Goal: Transaction & Acquisition: Purchase product/service

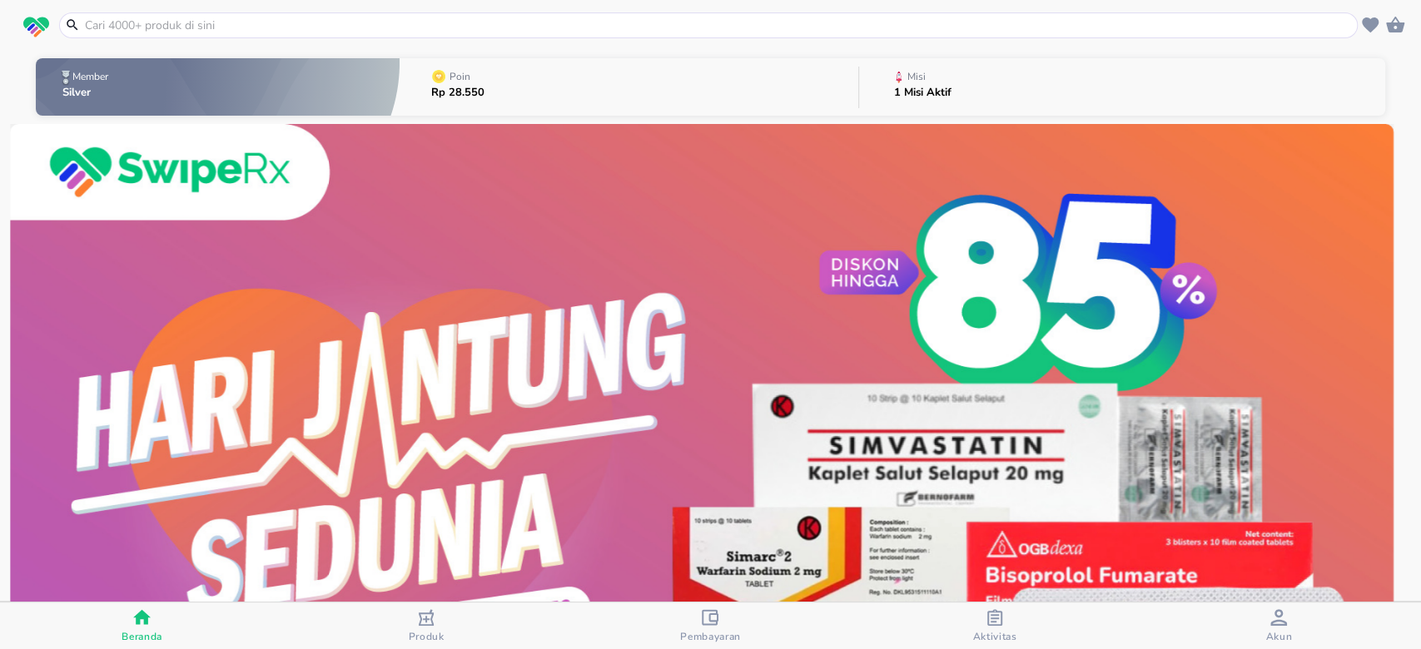
click at [378, 20] on input "text" at bounding box center [718, 25] width 1270 height 17
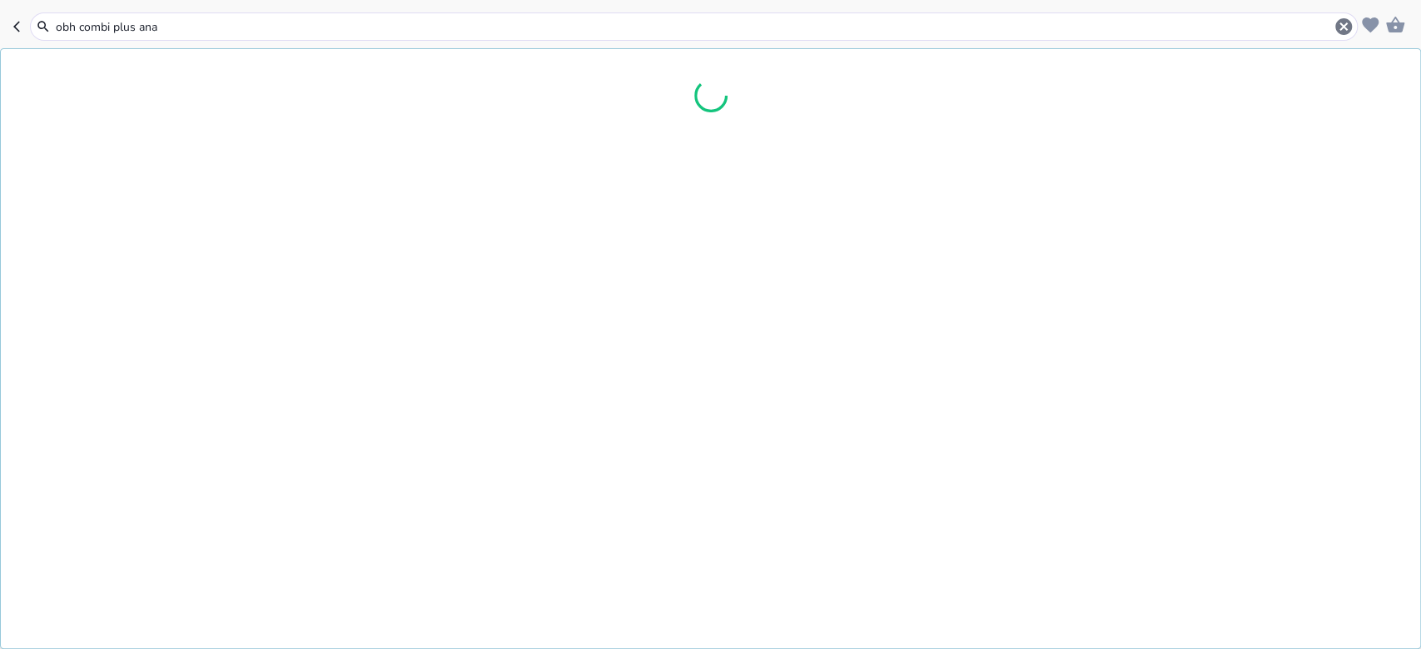
type input "obh combi plus anak"
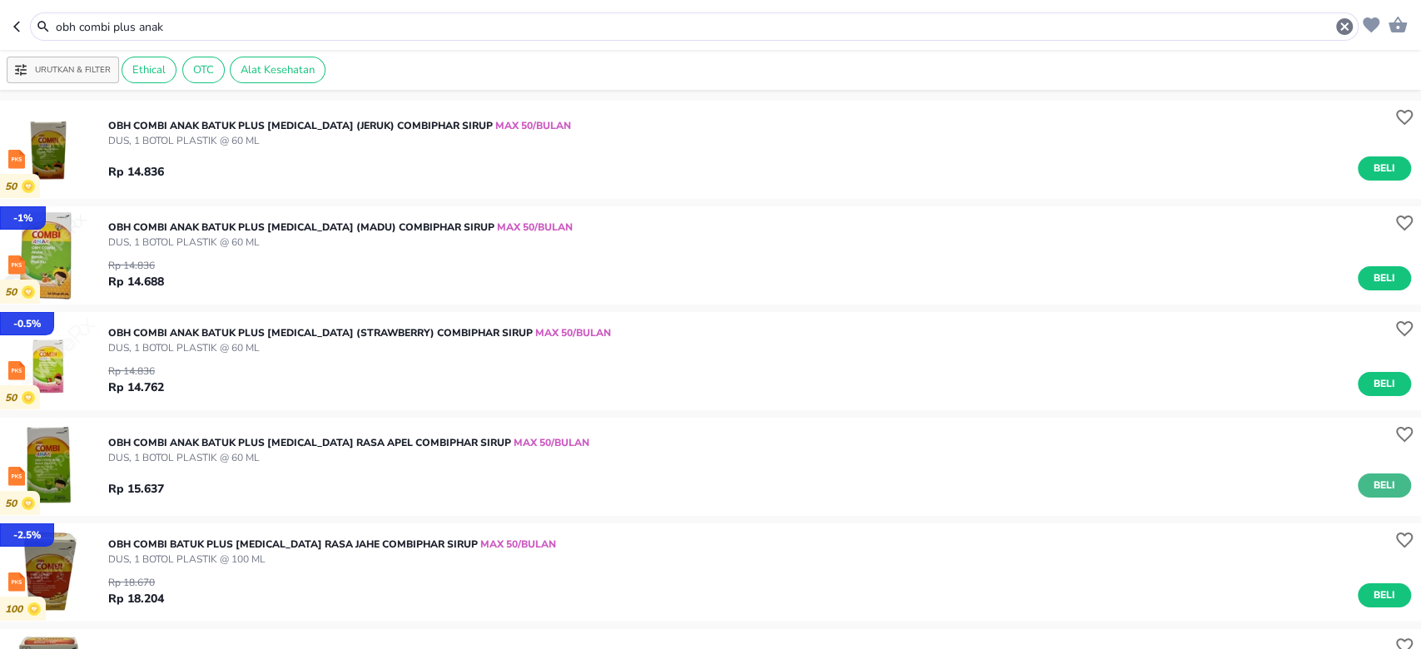
click at [1381, 483] on button "Beli" at bounding box center [1384, 486] width 53 height 24
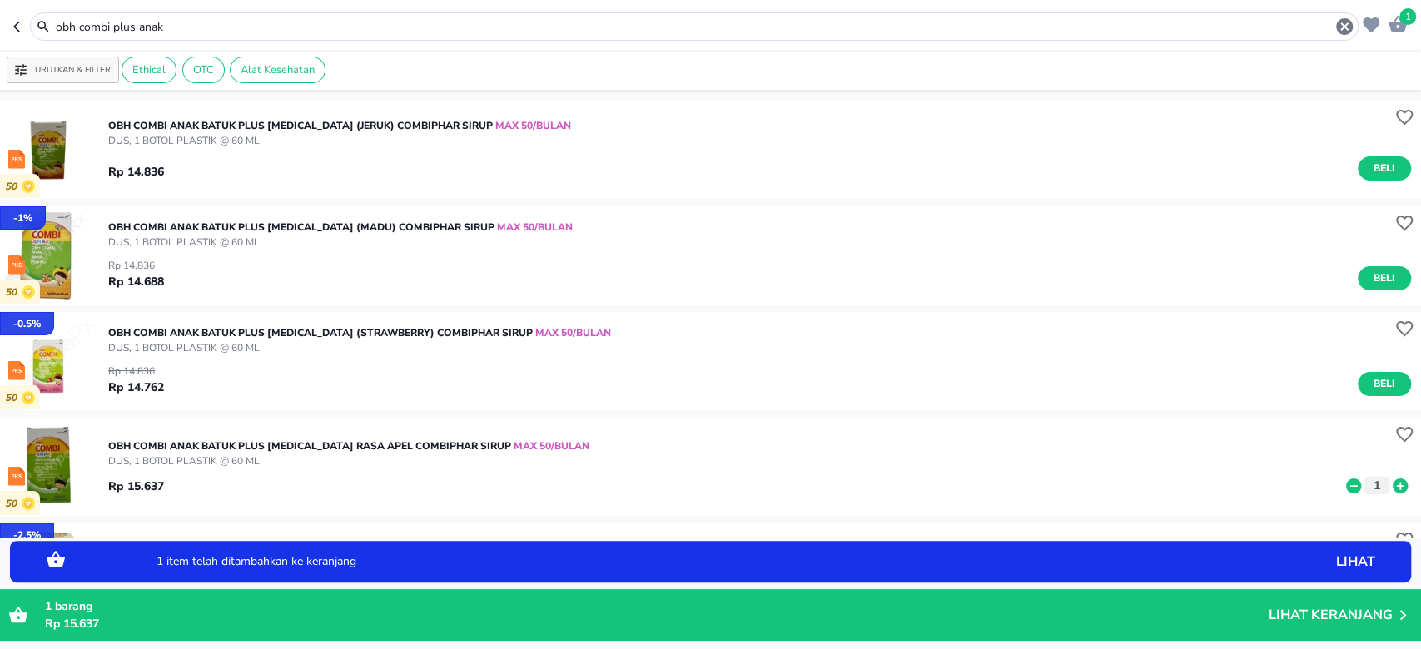
click at [1393, 484] on icon at bounding box center [1400, 485] width 15 height 15
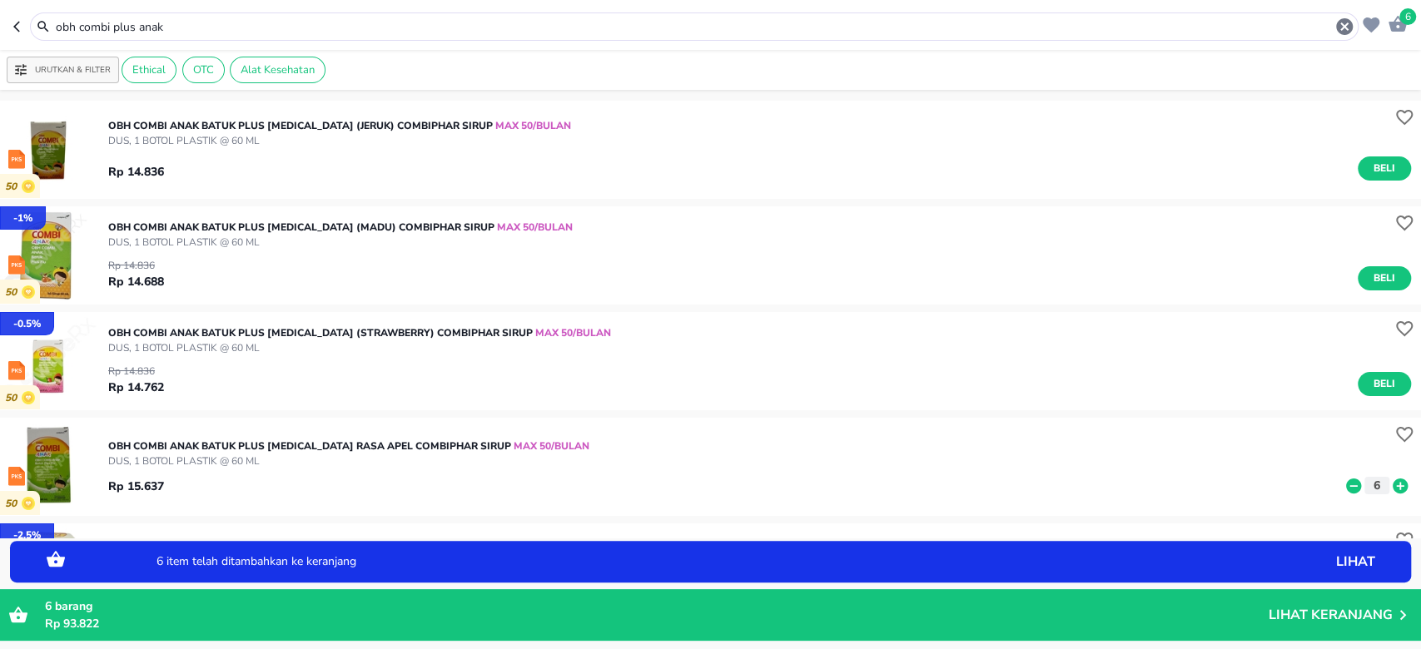
click at [1393, 484] on icon at bounding box center [1400, 485] width 15 height 15
click at [1393, 483] on icon at bounding box center [1400, 485] width 15 height 15
click at [18, 23] on icon "button" at bounding box center [16, 26] width 7 height 11
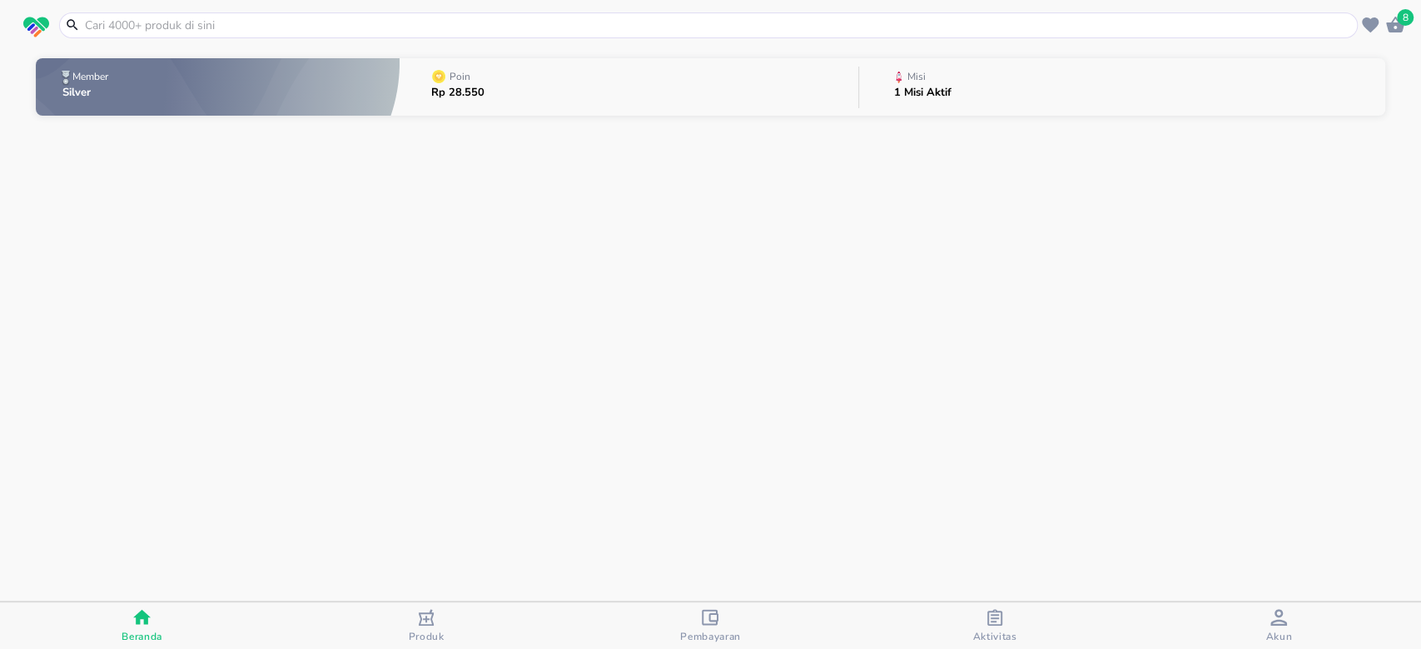
click at [320, 33] on input "text" at bounding box center [718, 25] width 1270 height 17
paste input "OBH combi plus dewasa mentol 100 ml. 8"
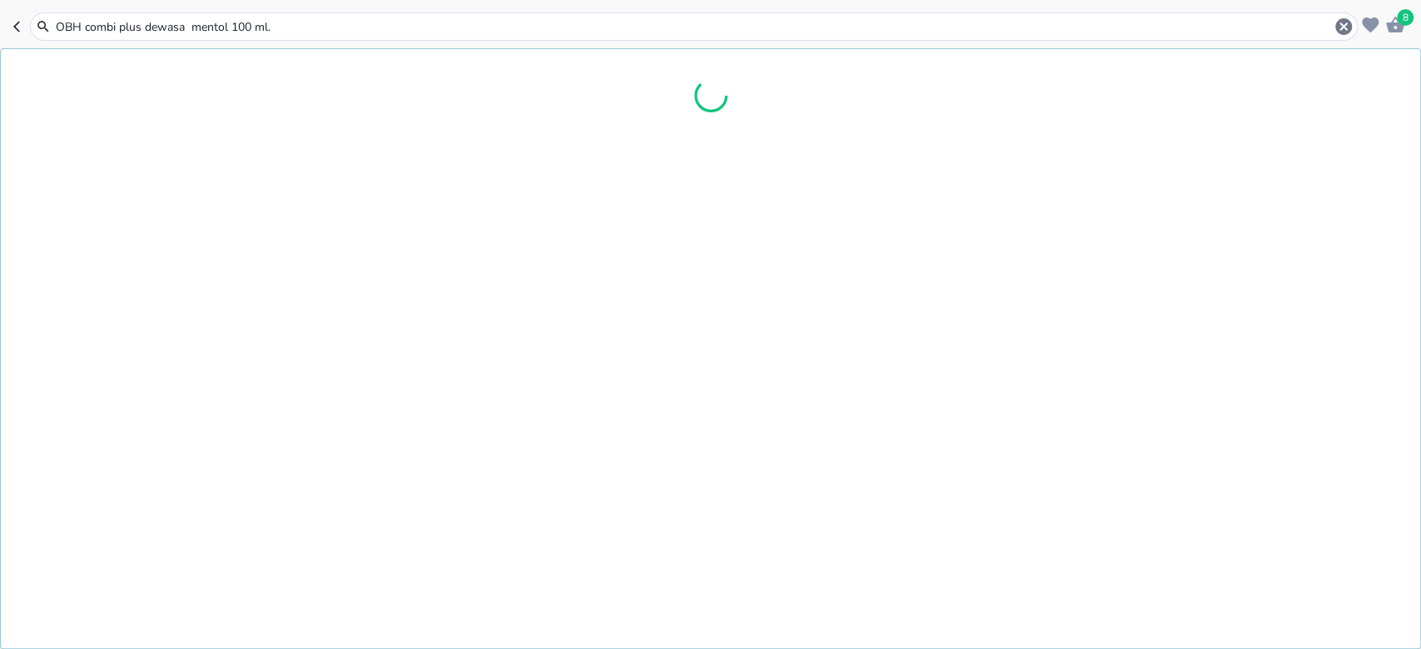
type input "OBH combi plus dewasa mentol 100 ml"
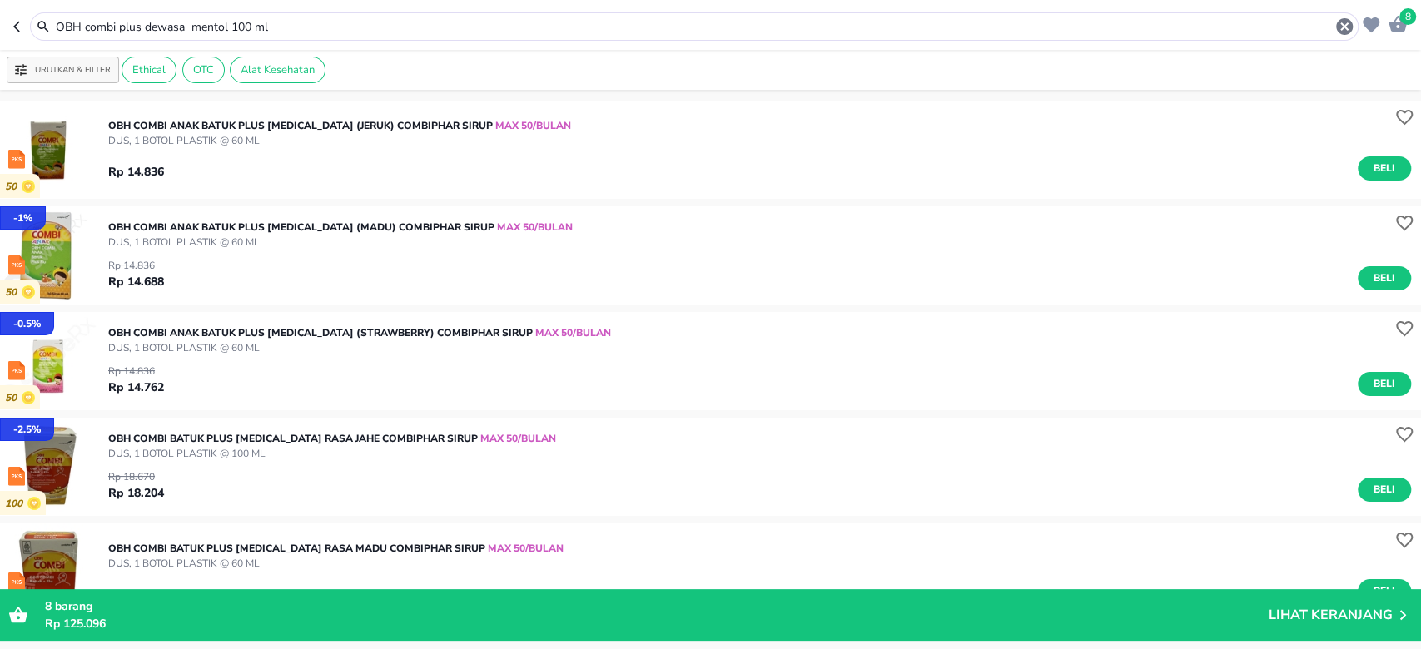
scroll to position [444, 0]
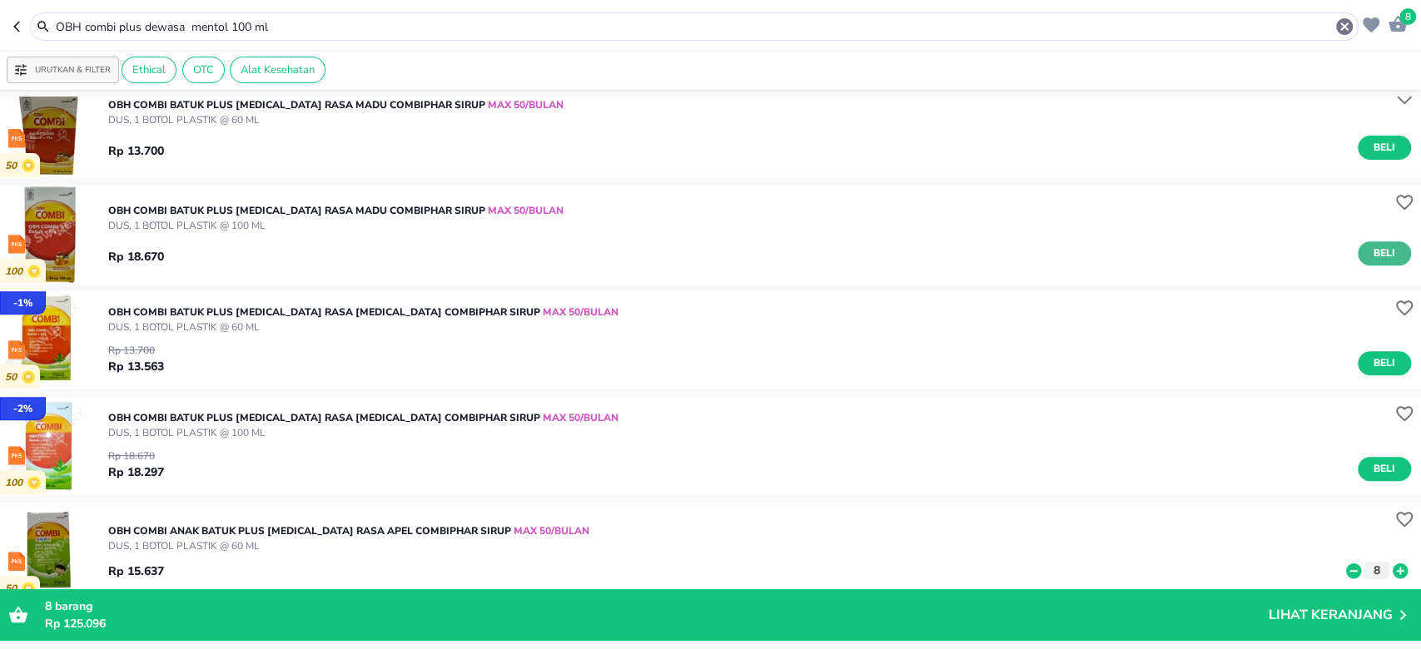
click at [1370, 253] on span "Beli" at bounding box center [1384, 253] width 28 height 17
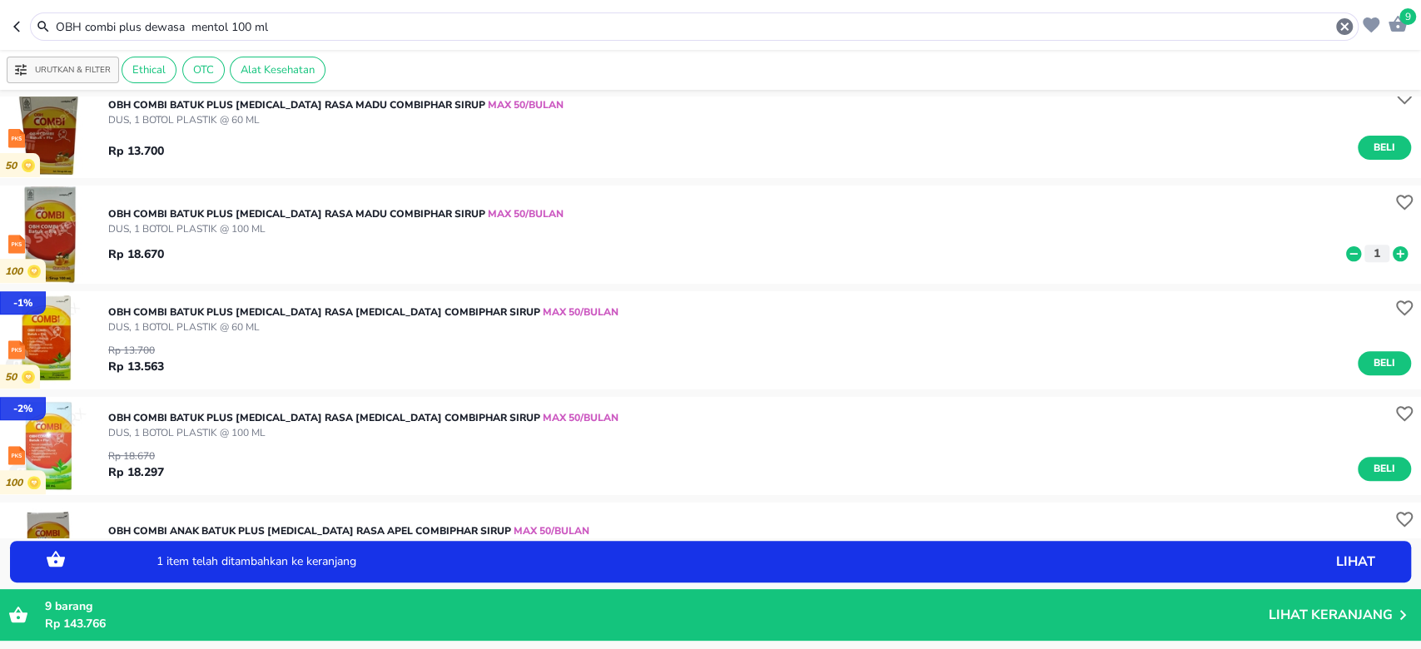
click at [1389, 254] on icon at bounding box center [1400, 254] width 22 height 18
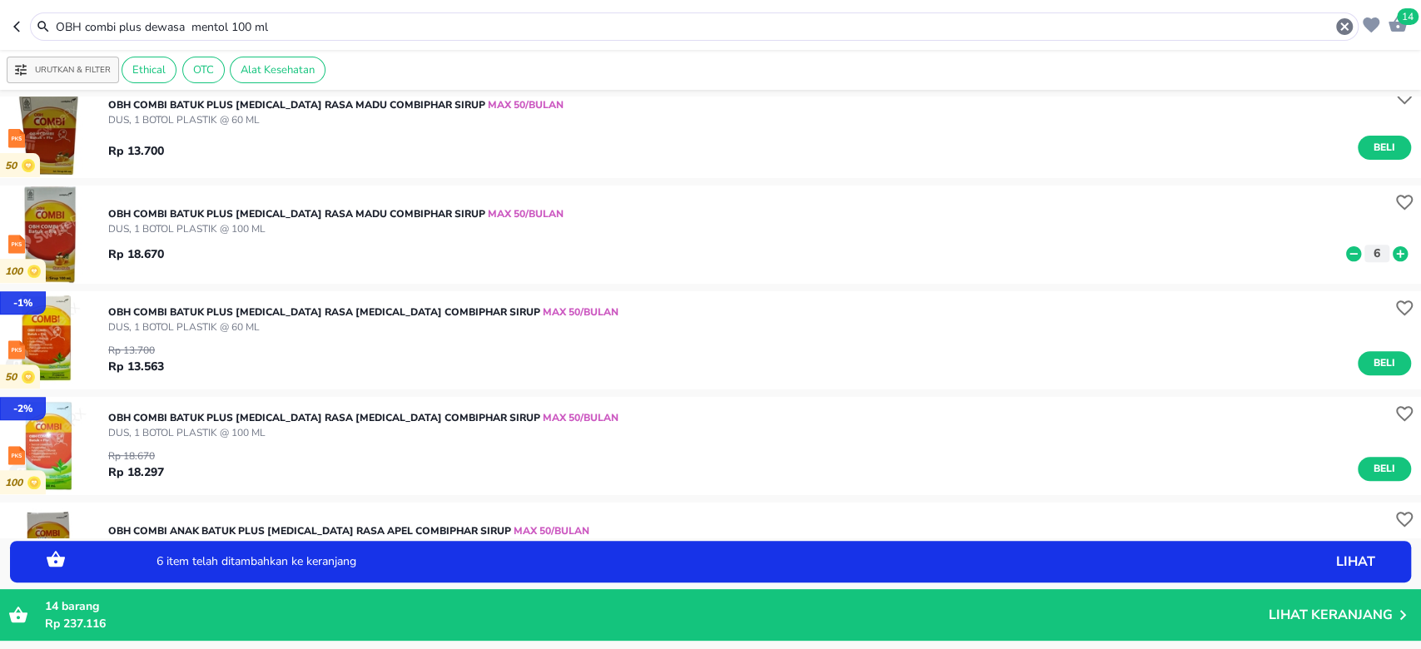
click at [1389, 254] on icon at bounding box center [1400, 254] width 22 height 18
click at [1388, 14] on icon "button" at bounding box center [1398, 24] width 20 height 20
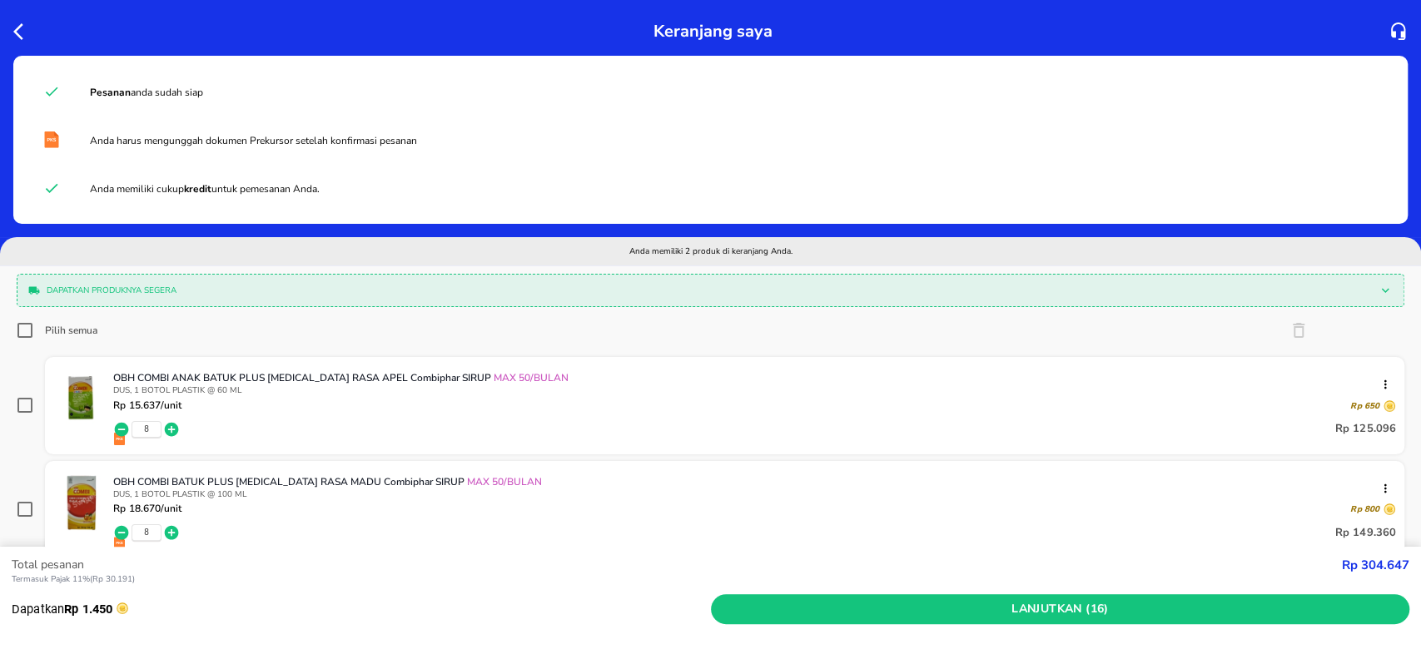
scroll to position [111, 0]
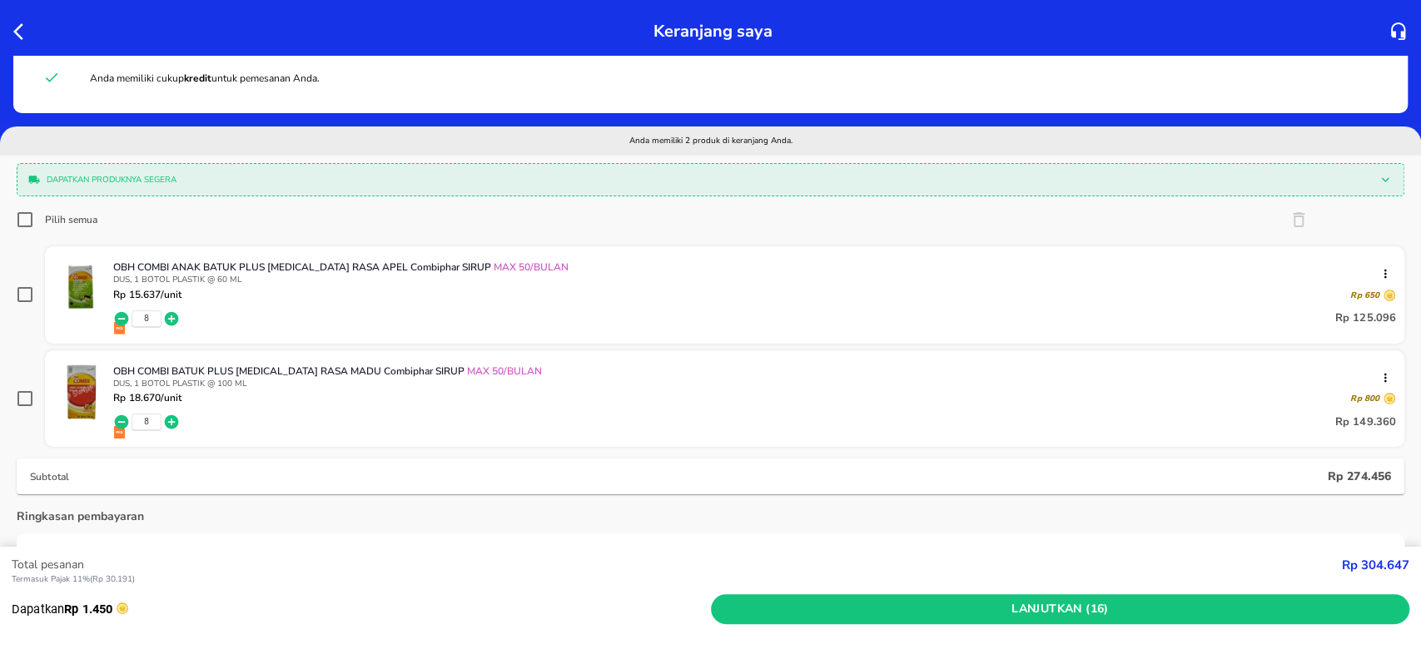
click at [124, 317] on icon "button" at bounding box center [122, 318] width 14 height 14
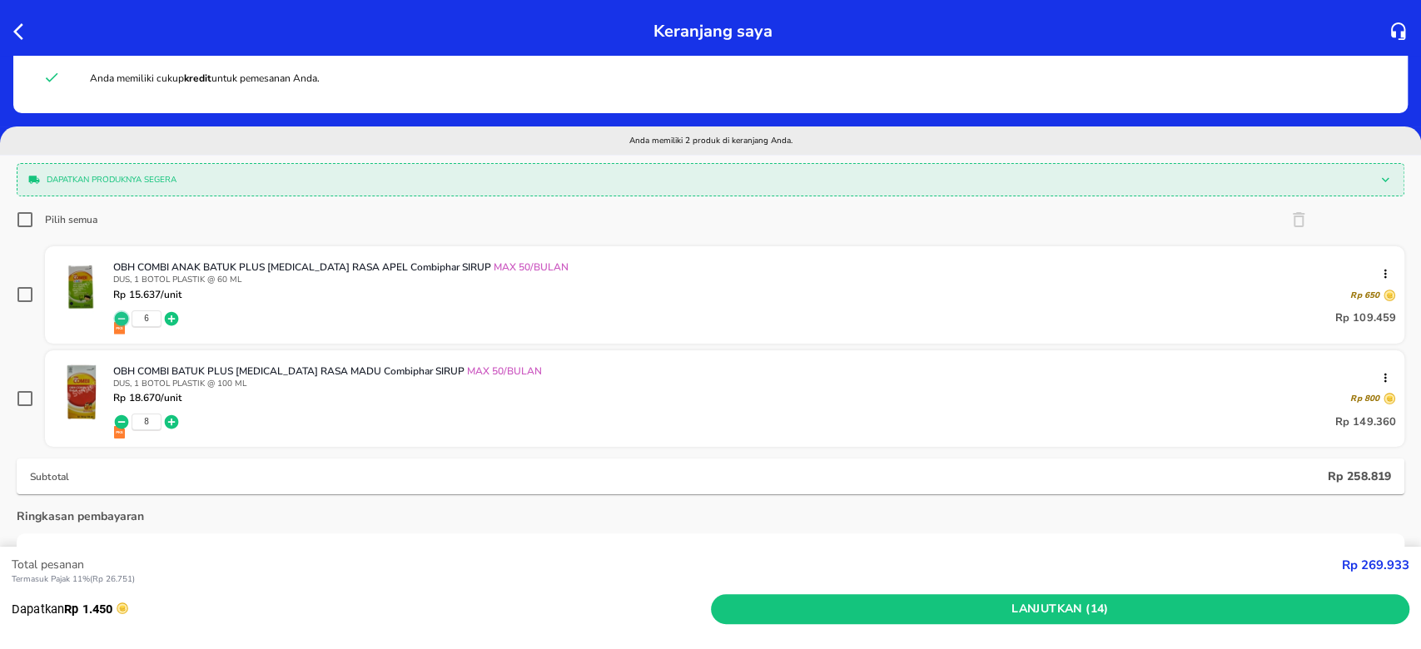
click at [124, 317] on icon "button" at bounding box center [122, 318] width 14 height 14
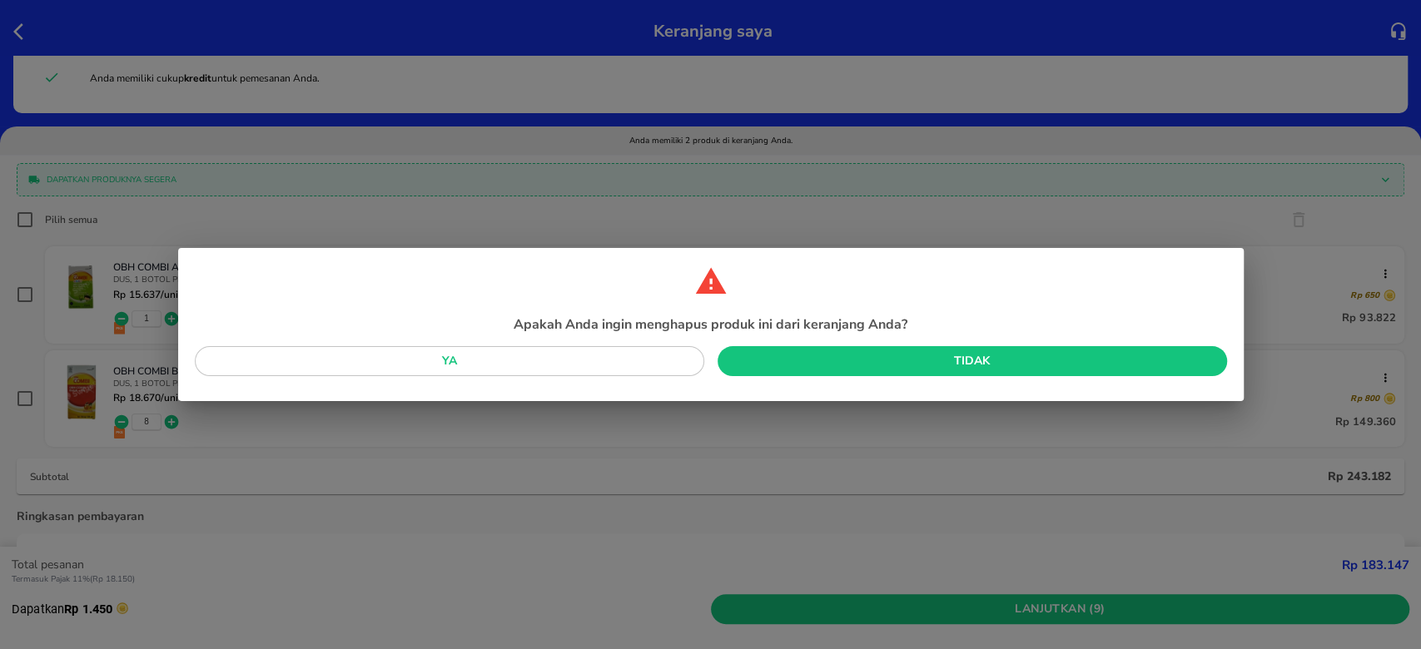
click at [124, 317] on div "Apakah Anda ingin menghapus produk ini dari keranjang Anda? Ya Tidak" at bounding box center [710, 324] width 1421 height 649
click at [836, 358] on span "Tidak" at bounding box center [972, 361] width 483 height 21
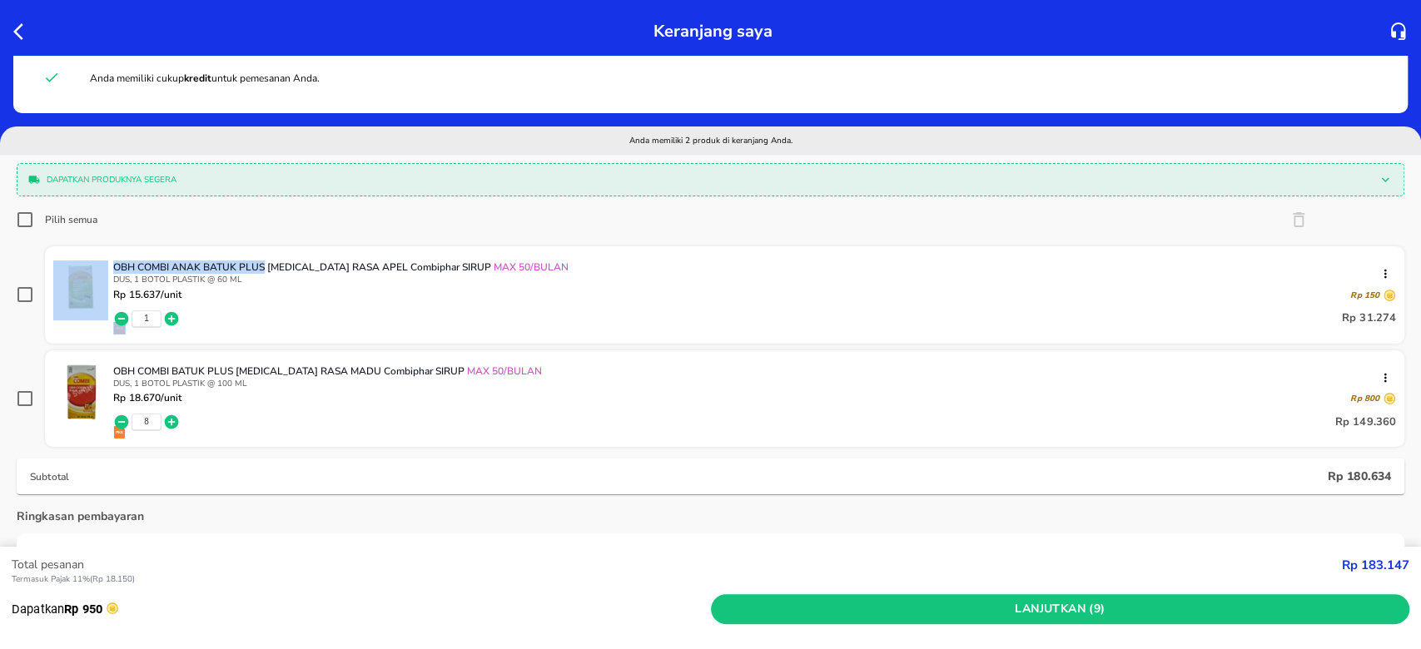
drag, startPoint x: 112, startPoint y: 260, endPoint x: 264, endPoint y: 256, distance: 151.6
click at [264, 256] on div "OBH COMBI ANAK BATUK PLUS FLU RASA APEL Combiphar SIRUP MAX 50/BULAN DUS, 1 BOT…" at bounding box center [724, 294] width 1359 height 97
click at [123, 416] on icon "button" at bounding box center [122, 422] width 14 height 14
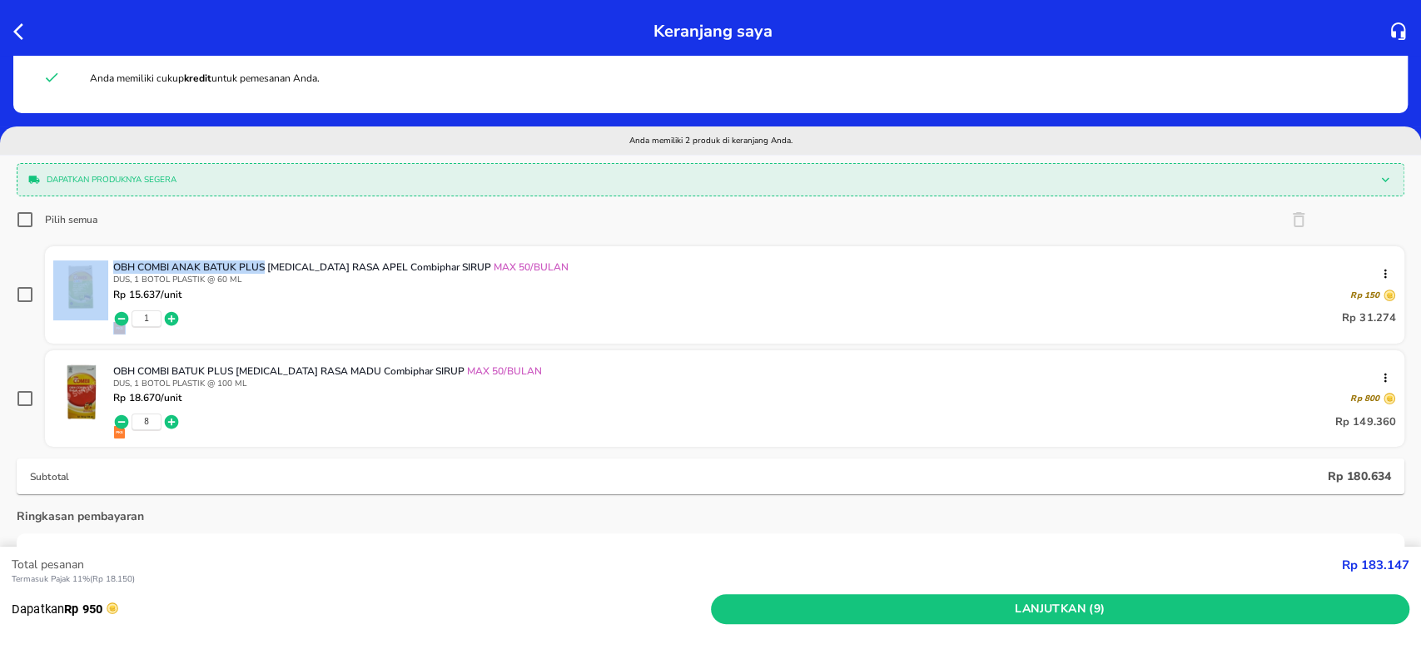
click at [123, 416] on icon "button" at bounding box center [122, 422] width 14 height 14
click at [123, 415] on icon "button" at bounding box center [122, 422] width 14 height 14
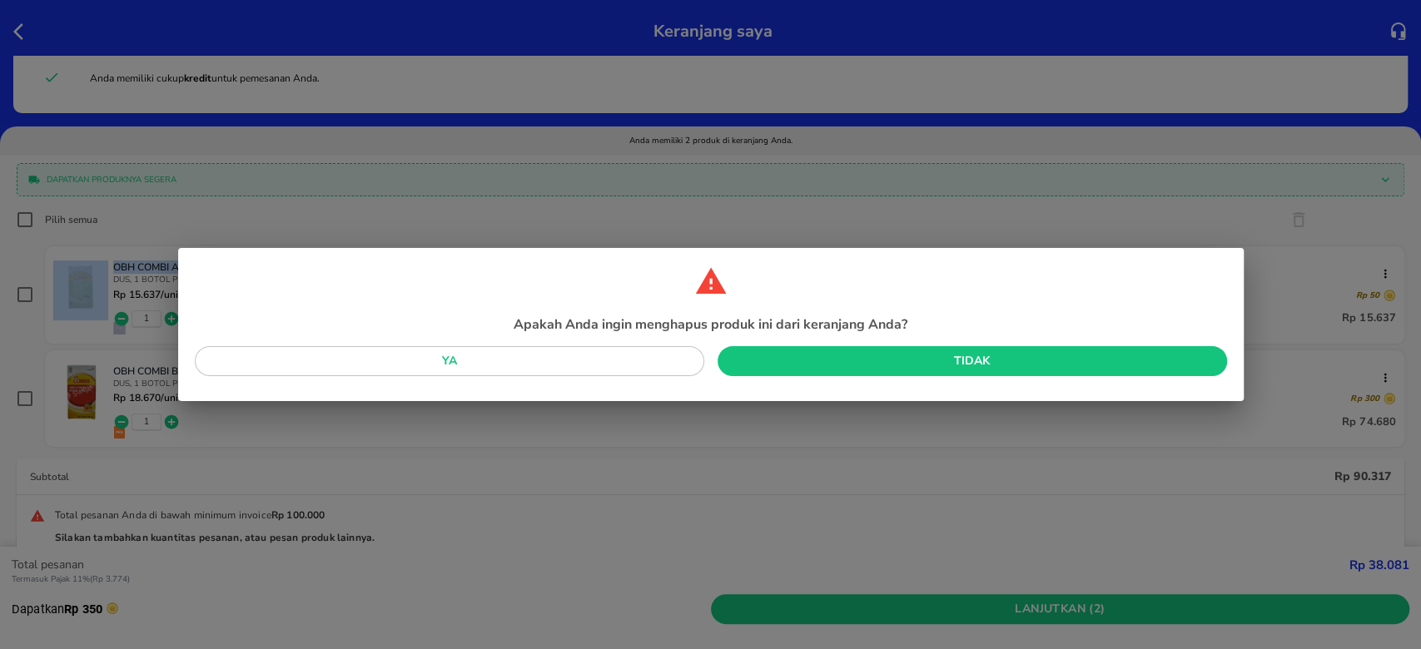
click at [123, 415] on div "Apakah Anda ingin menghapus produk ini dari keranjang Anda? Ya Tidak" at bounding box center [710, 324] width 1421 height 649
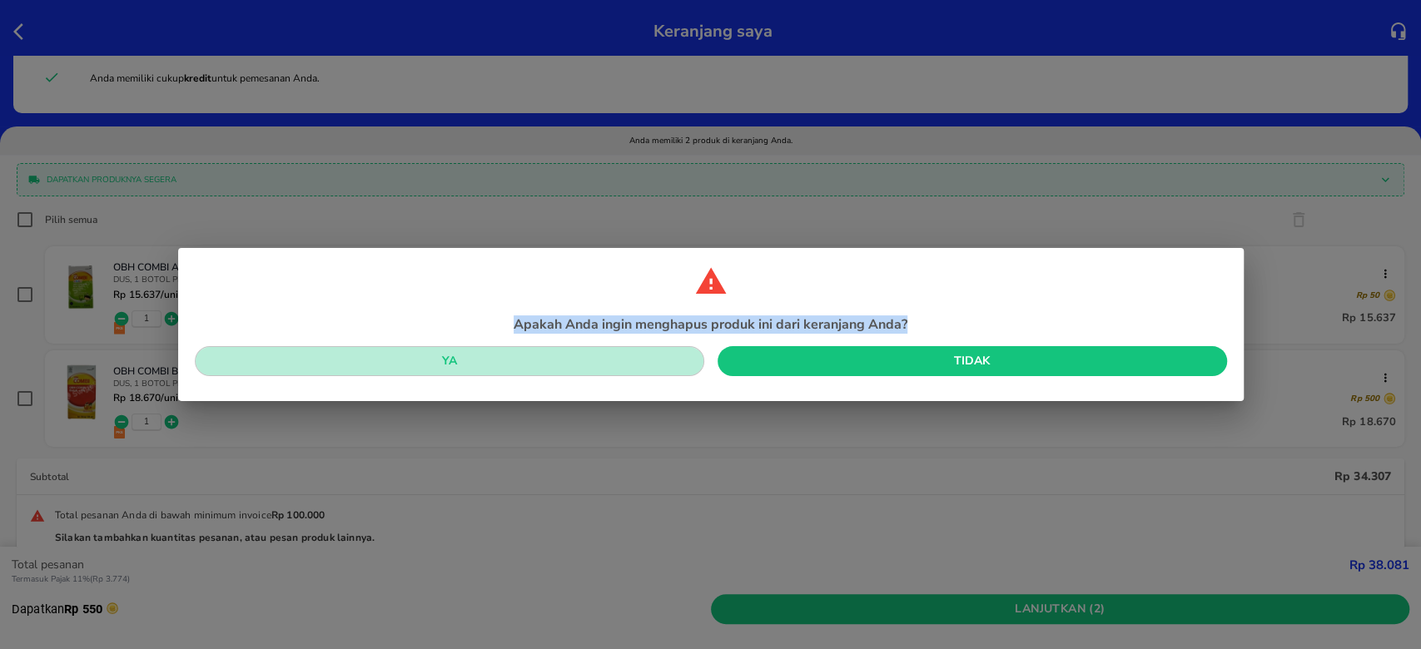
click at [626, 364] on span "Ya" at bounding box center [449, 361] width 483 height 21
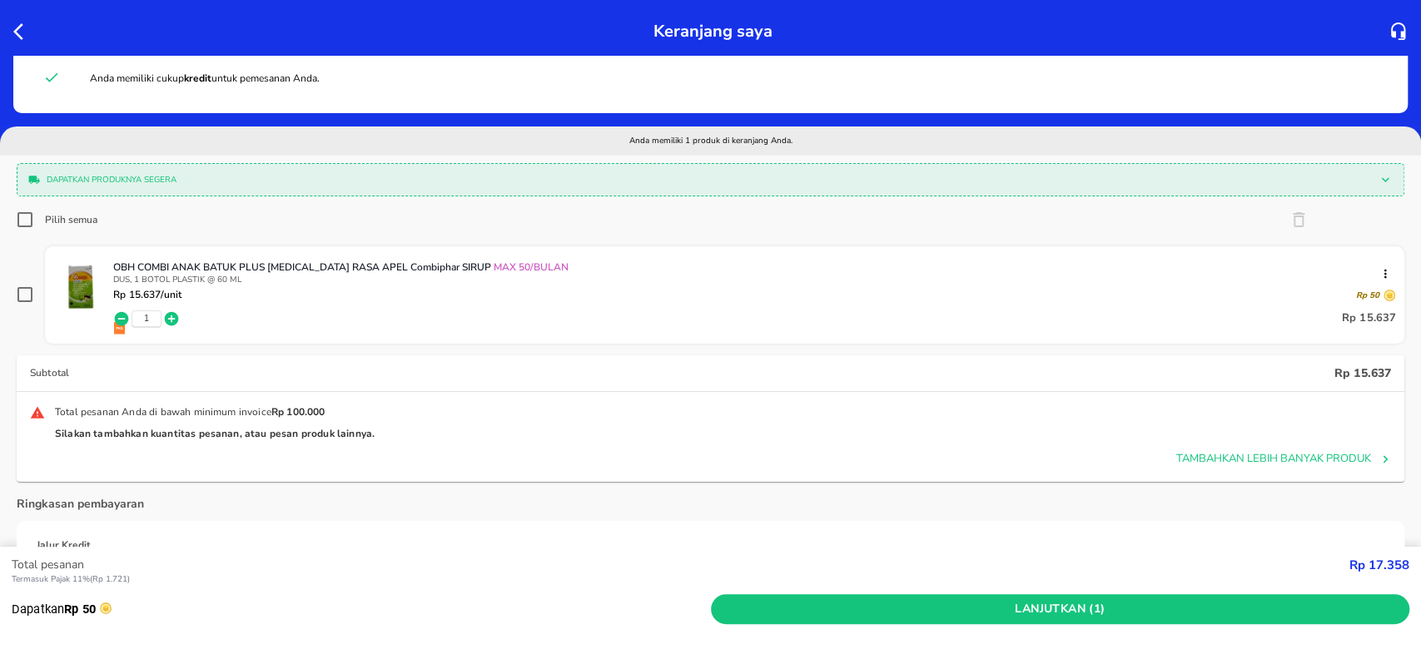
click at [127, 316] on icon "button" at bounding box center [122, 318] width 14 height 14
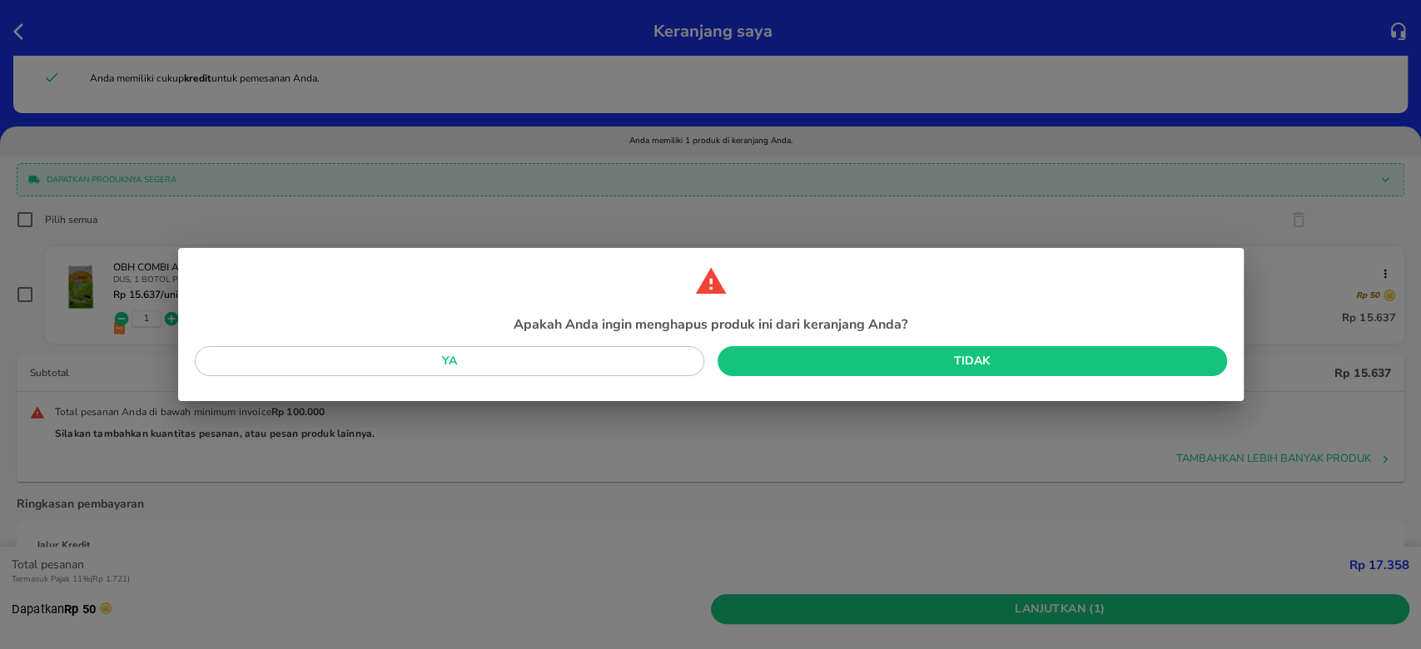
click at [518, 369] on span "Ya" at bounding box center [449, 361] width 483 height 21
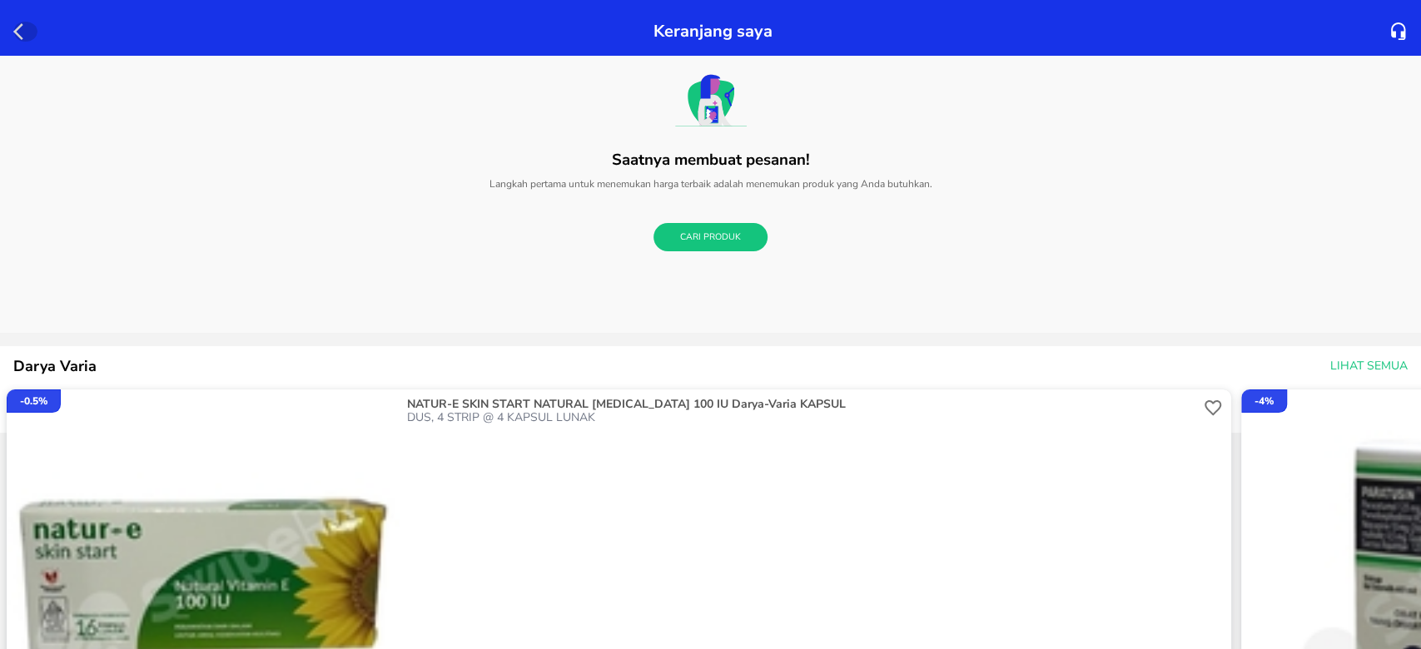
click at [22, 32] on icon "button" at bounding box center [23, 32] width 20 height 20
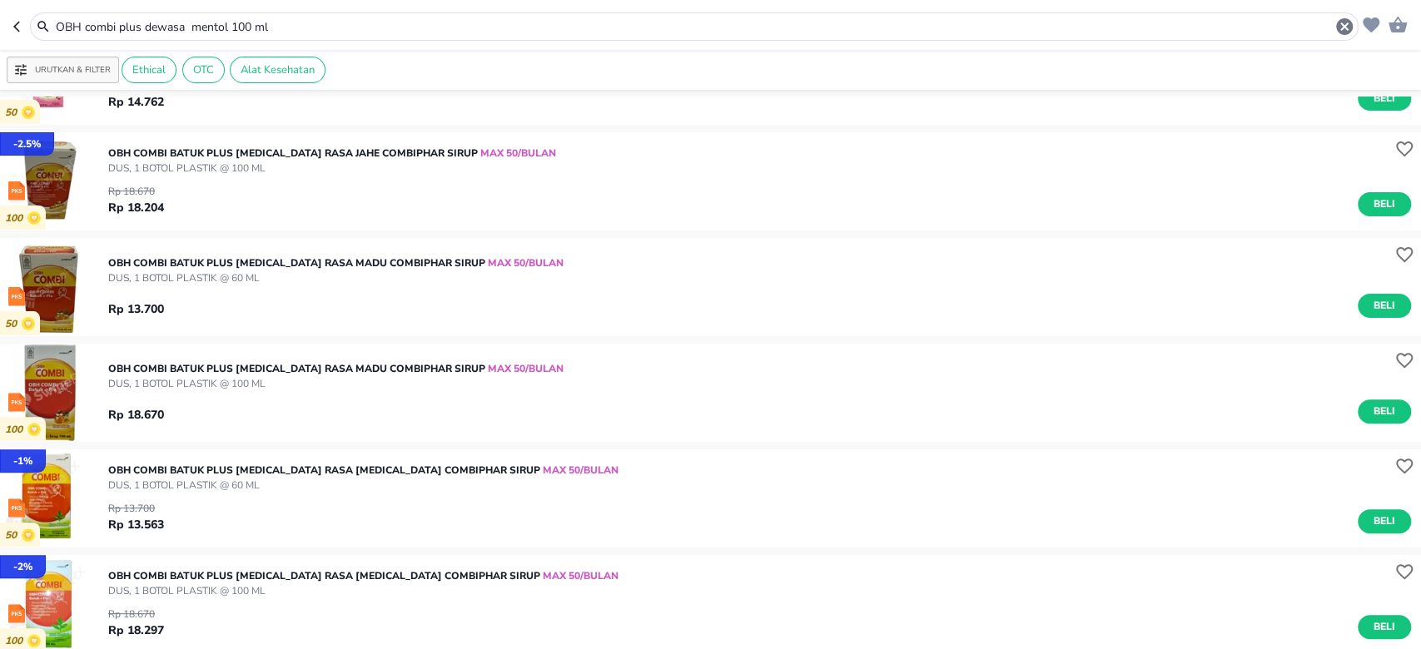
scroll to position [333, 0]
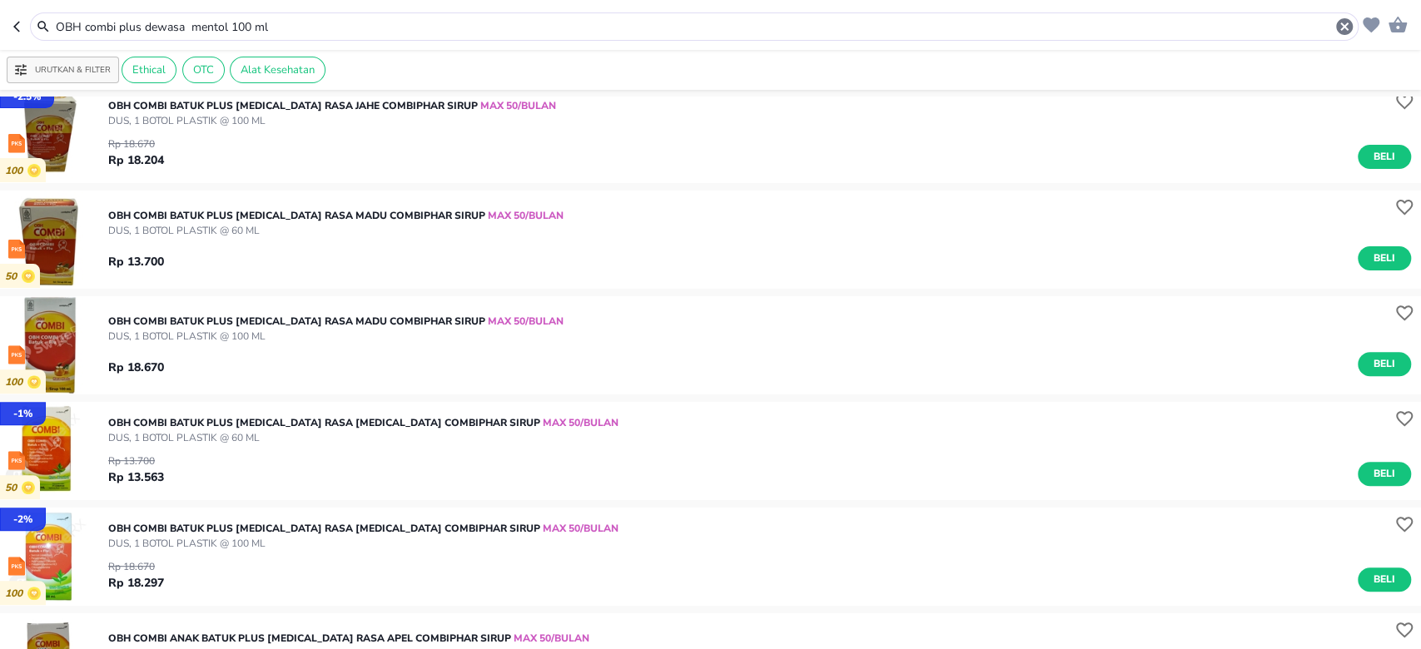
click at [327, 549] on p "DUS, 1 BOTOL PLASTIK @ 100 ML" at bounding box center [363, 543] width 510 height 15
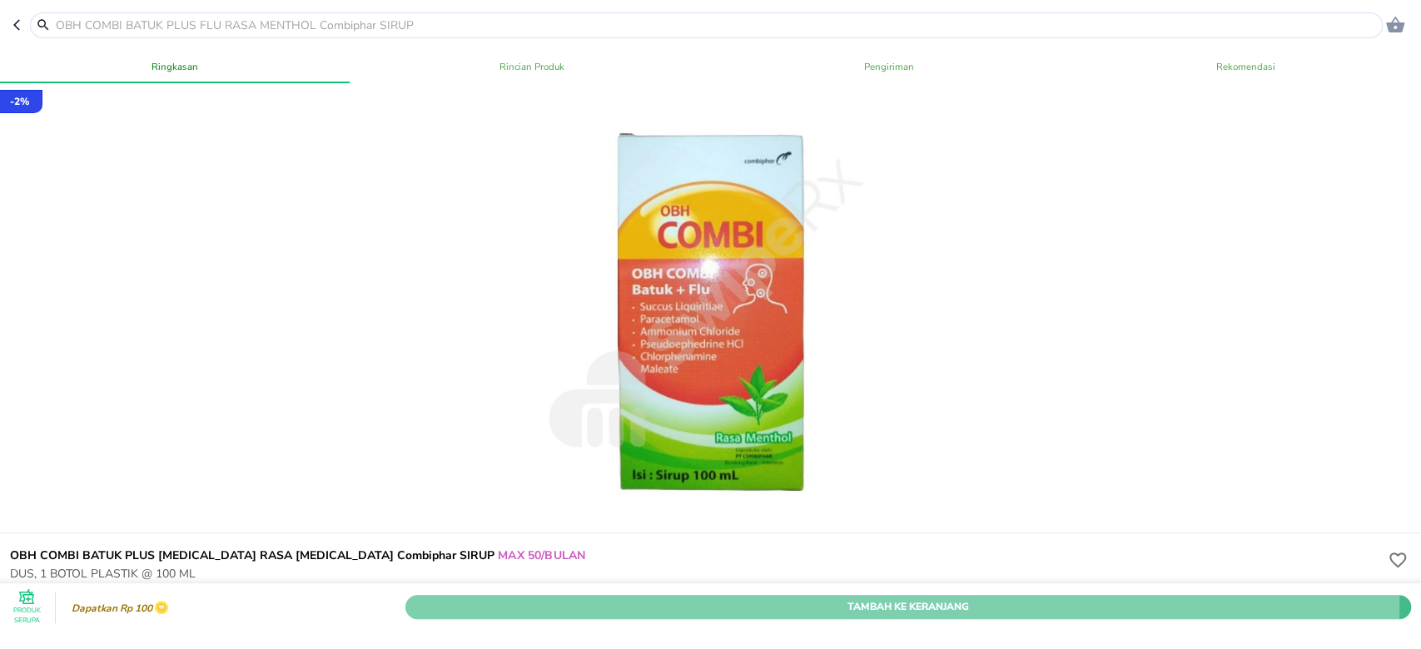
click at [766, 599] on span "Tambah Ke Keranjang" at bounding box center [908, 607] width 981 height 17
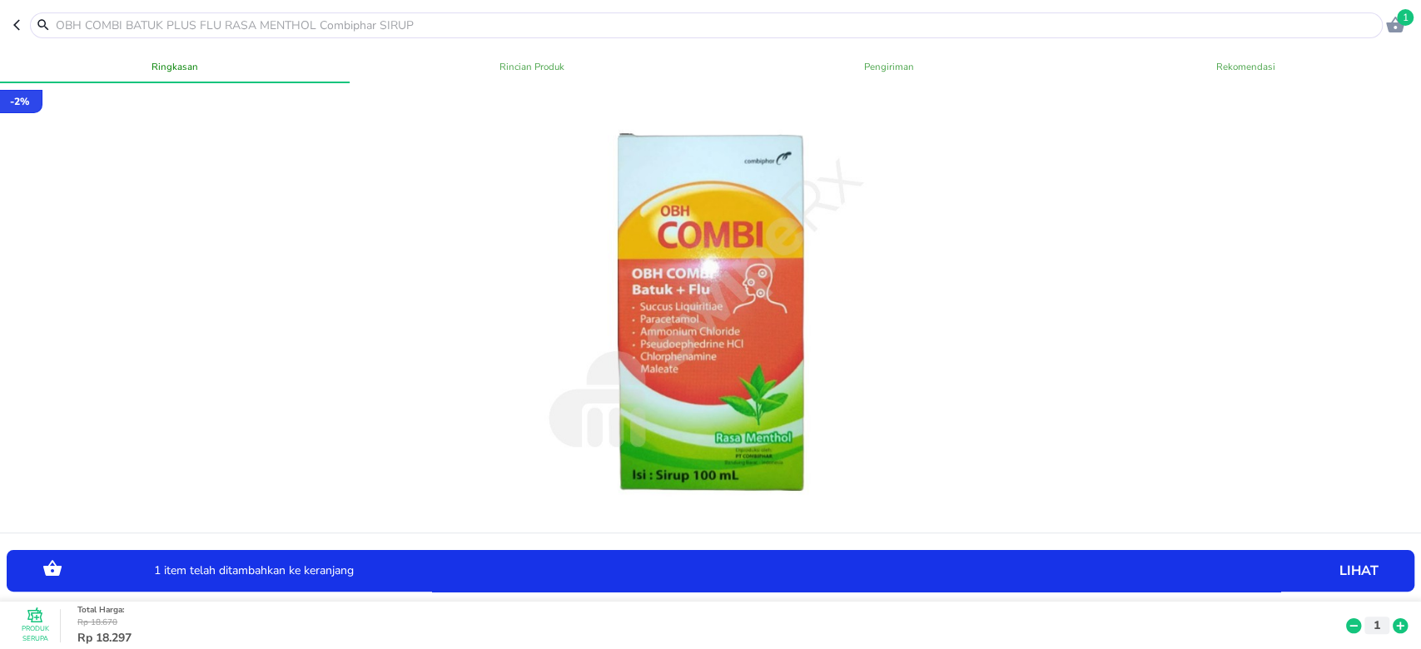
click at [1393, 618] on icon at bounding box center [1400, 625] width 15 height 15
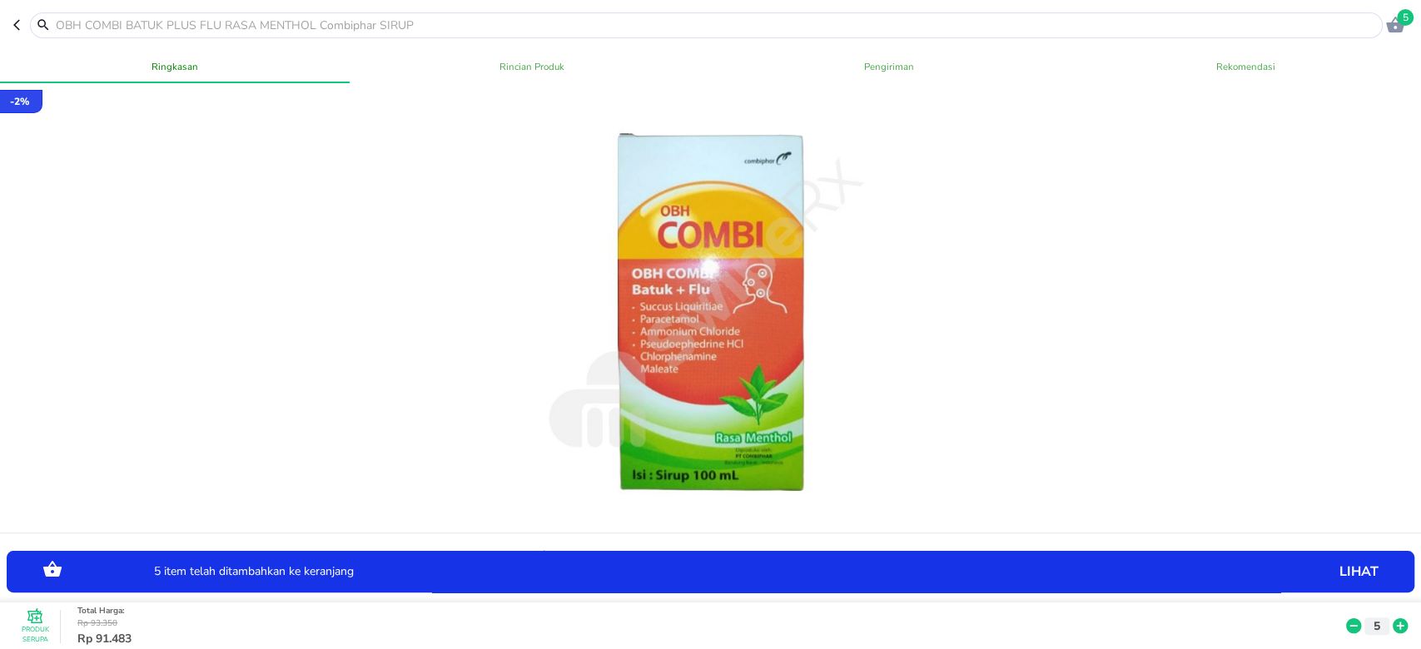
click at [1393, 618] on icon at bounding box center [1400, 625] width 15 height 15
click at [14, 27] on icon "button" at bounding box center [19, 24] width 13 height 13
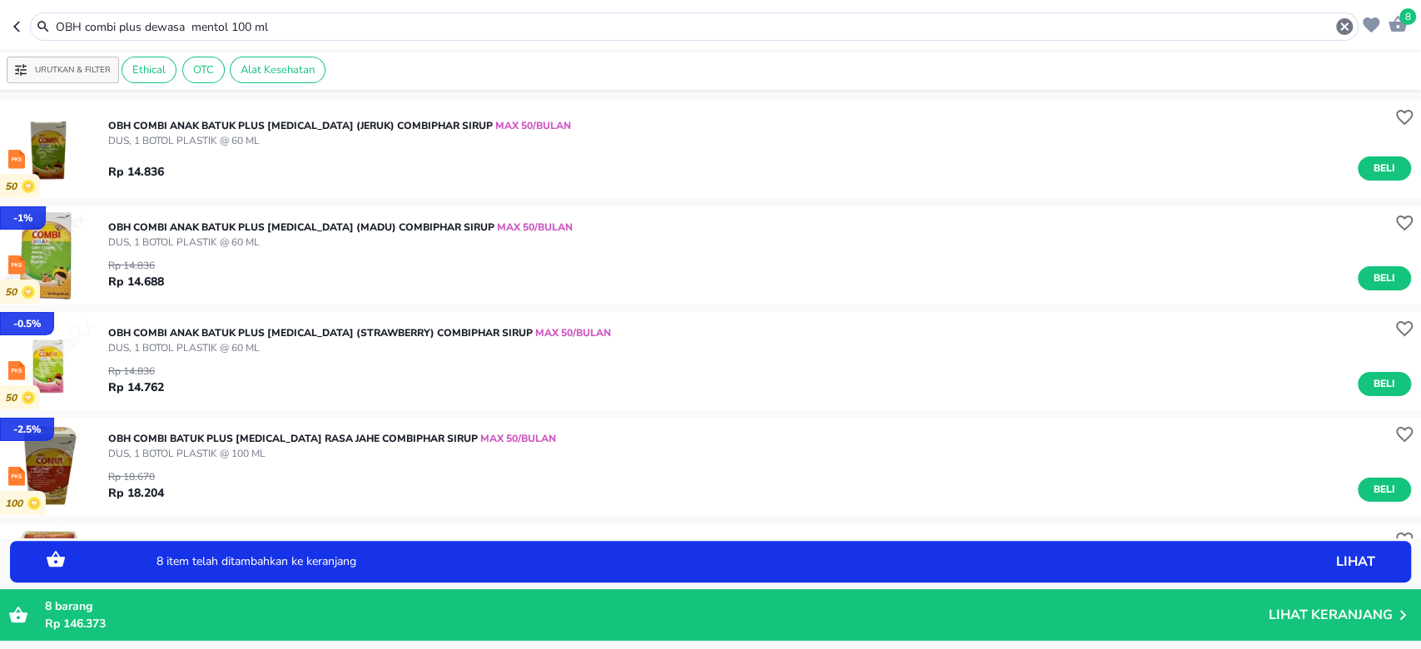
click at [346, 353] on p "DUS, 1 BOTOL PLASTIK @ 60 ML" at bounding box center [359, 347] width 503 height 15
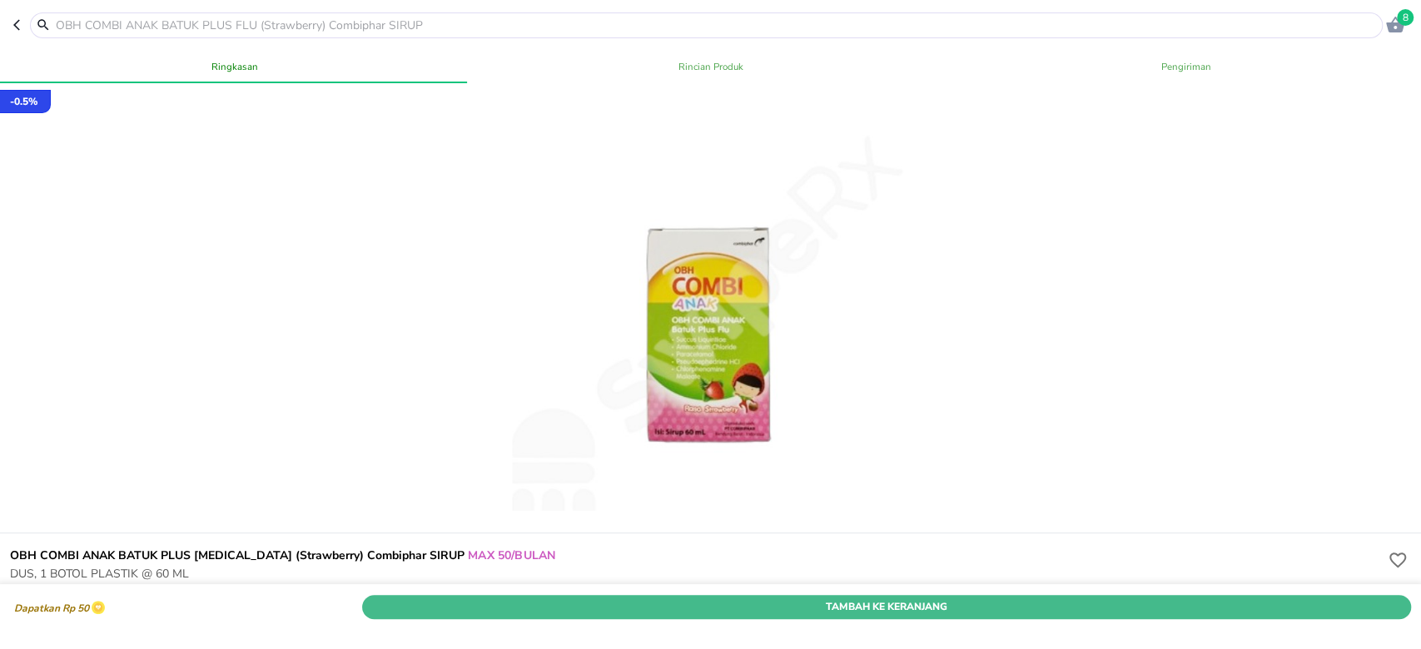
click at [882, 599] on span "Tambah Ke Keranjang" at bounding box center [887, 607] width 1024 height 17
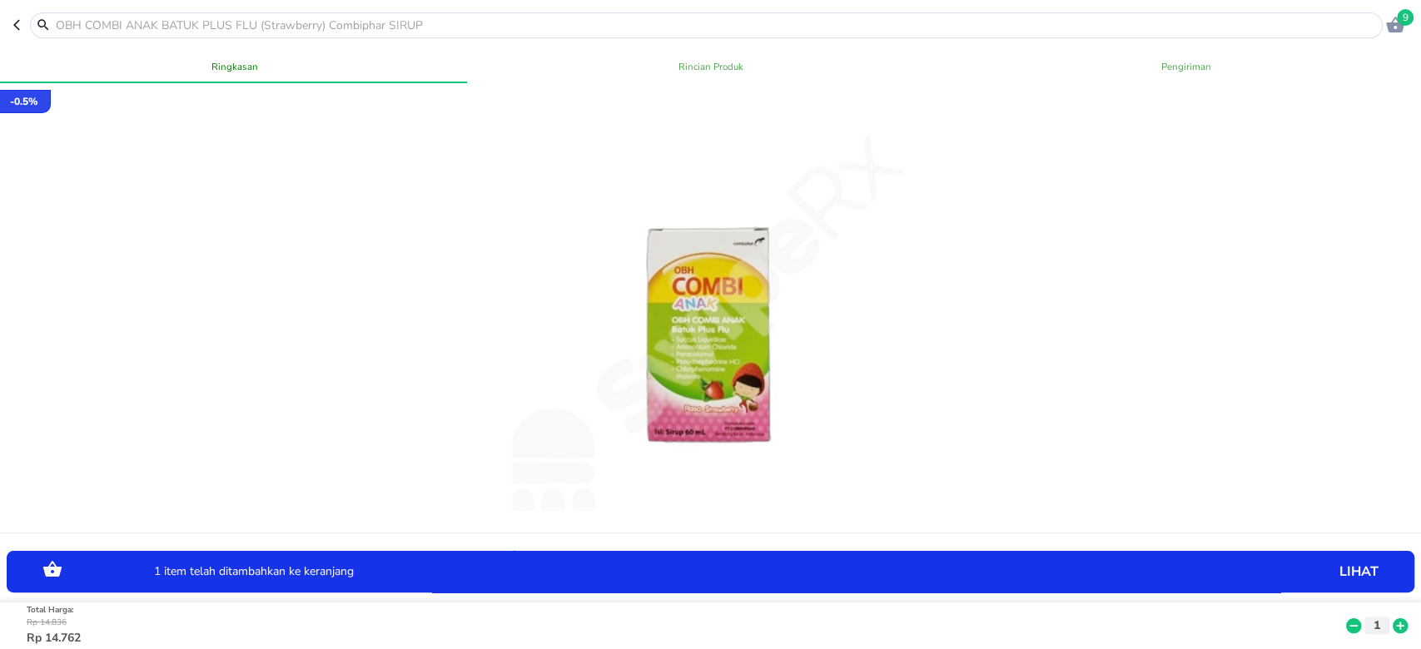
click at [1393, 618] on icon at bounding box center [1400, 625] width 15 height 15
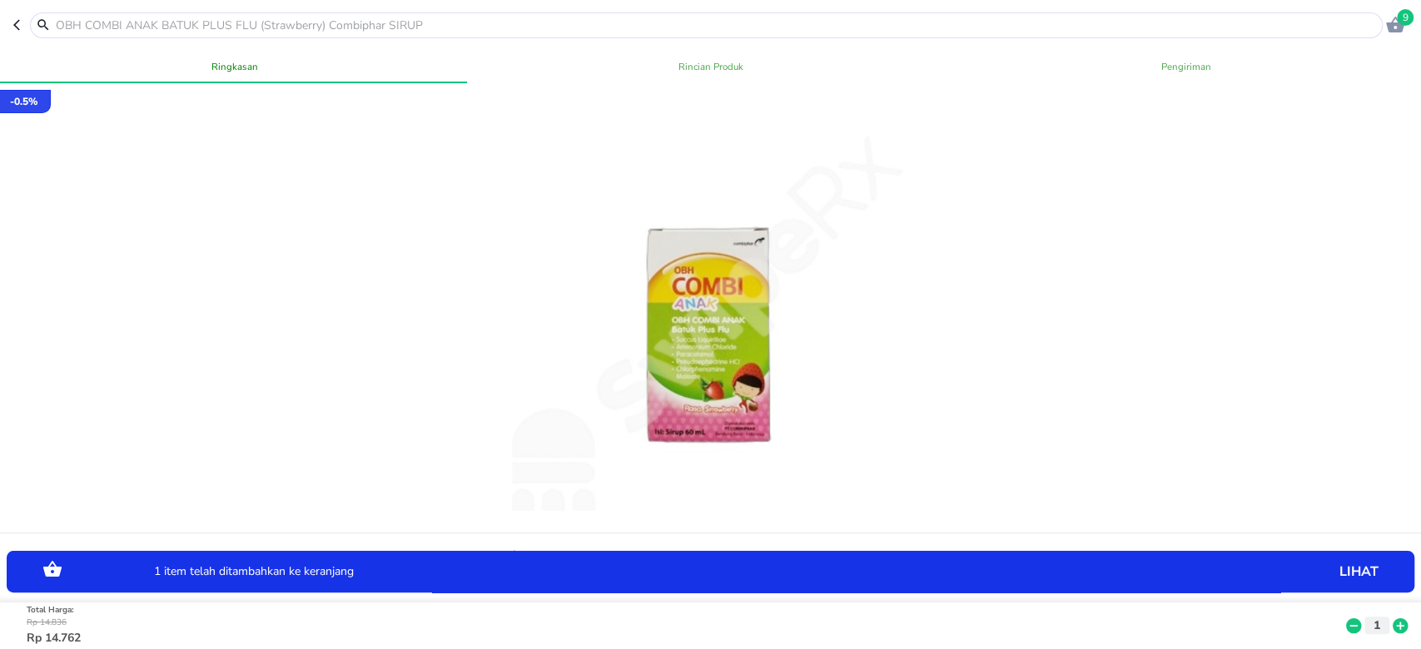
click at [1393, 618] on icon at bounding box center [1400, 625] width 15 height 15
click at [1400, 38] on header "16" at bounding box center [710, 25] width 1421 height 50
click at [1400, 29] on icon "button" at bounding box center [1395, 25] width 18 height 16
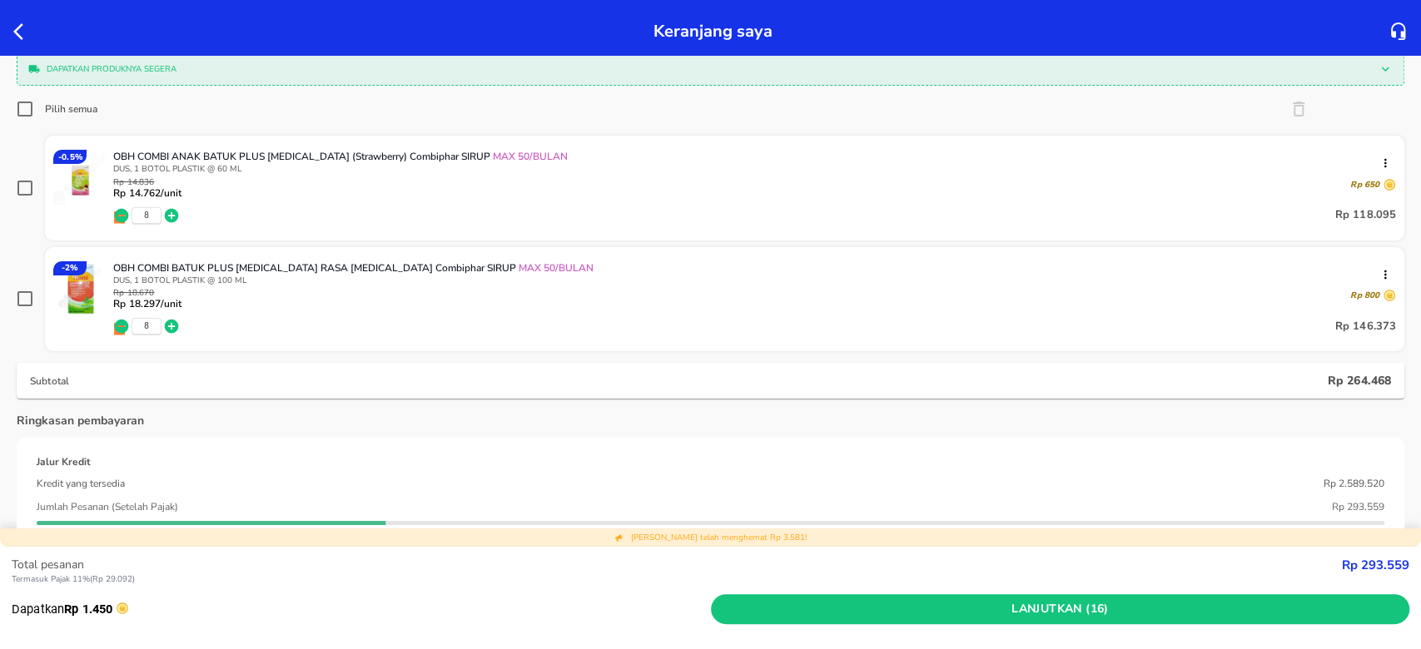
scroll to position [111, 0]
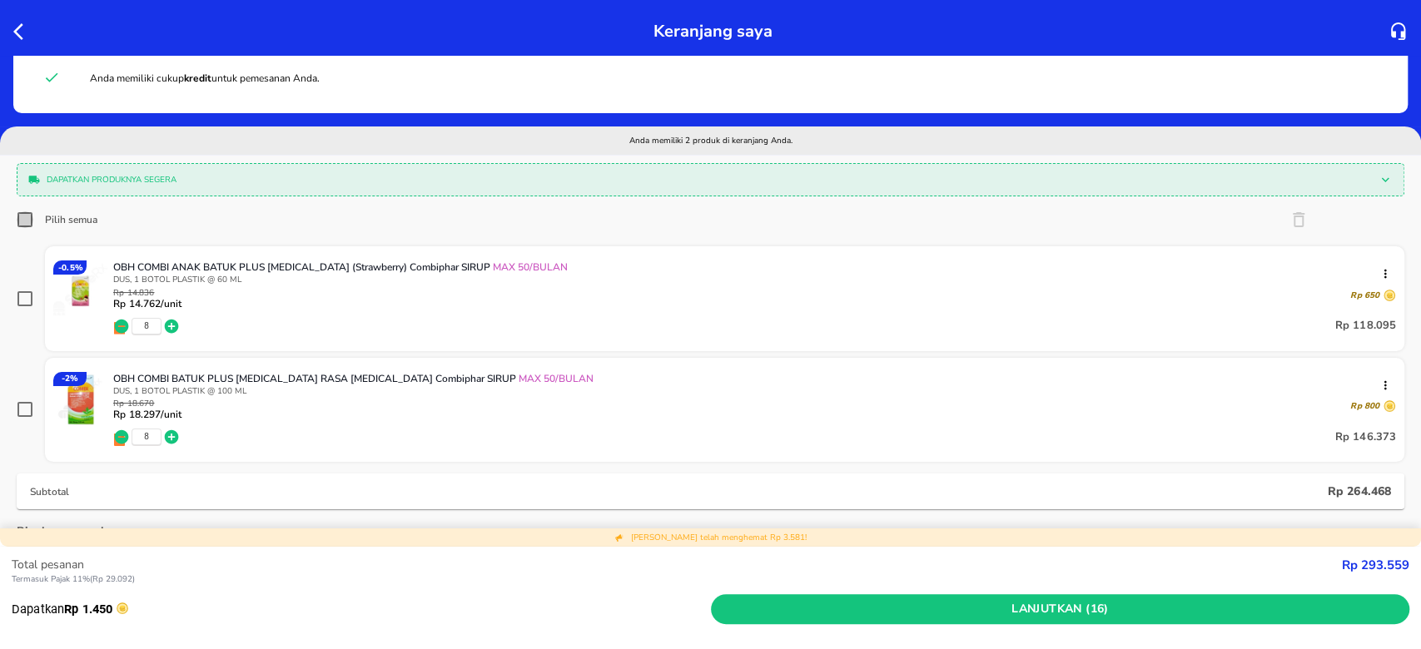
click at [28, 218] on input "Pilih semua" at bounding box center [25, 219] width 17 height 17
checkbox input "true"
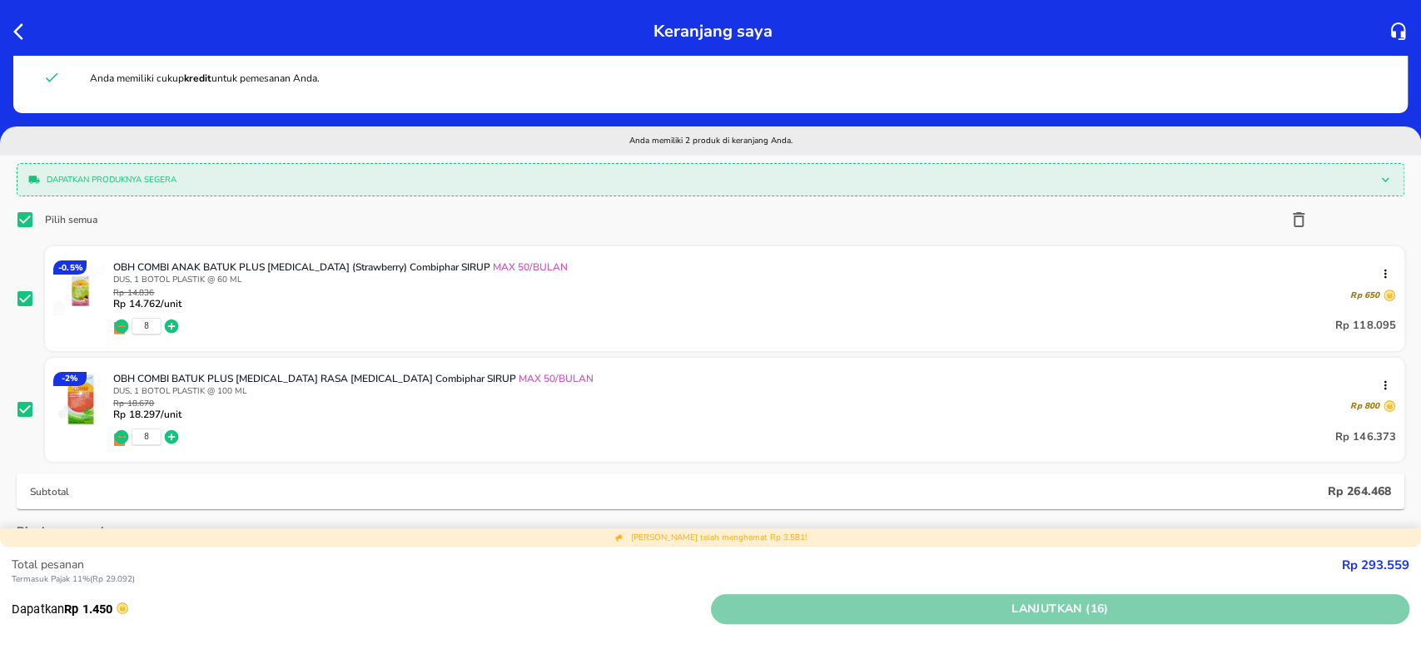
drag, startPoint x: 976, startPoint y: 463, endPoint x: 1039, endPoint y: 603, distance: 153.9
click at [1039, 603] on span "Lanjutkan (16)" at bounding box center [1061, 609] width 686 height 21
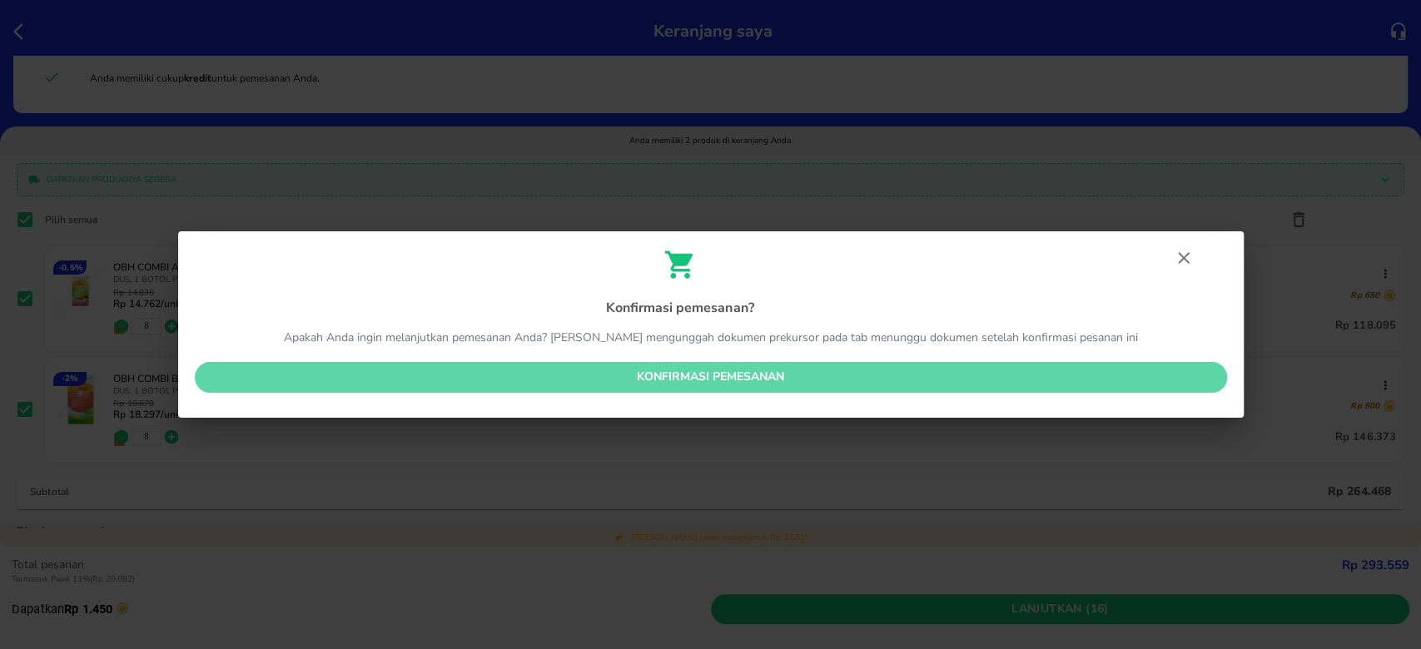
click at [812, 379] on span "Konfirmasi pemesanan" at bounding box center [711, 377] width 1006 height 21
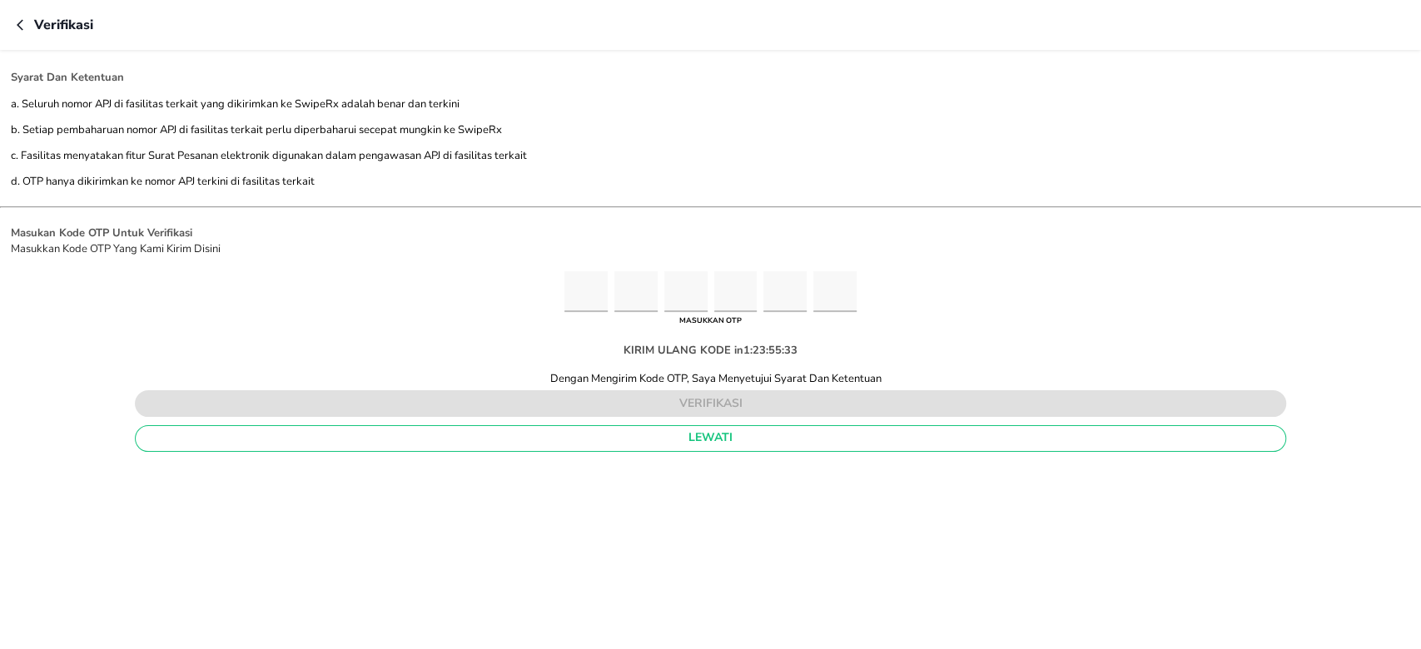
click at [584, 296] on input "Please enter OTP character 1" at bounding box center [585, 291] width 43 height 41
type input "5"
type input "0"
type input "1"
type input "6"
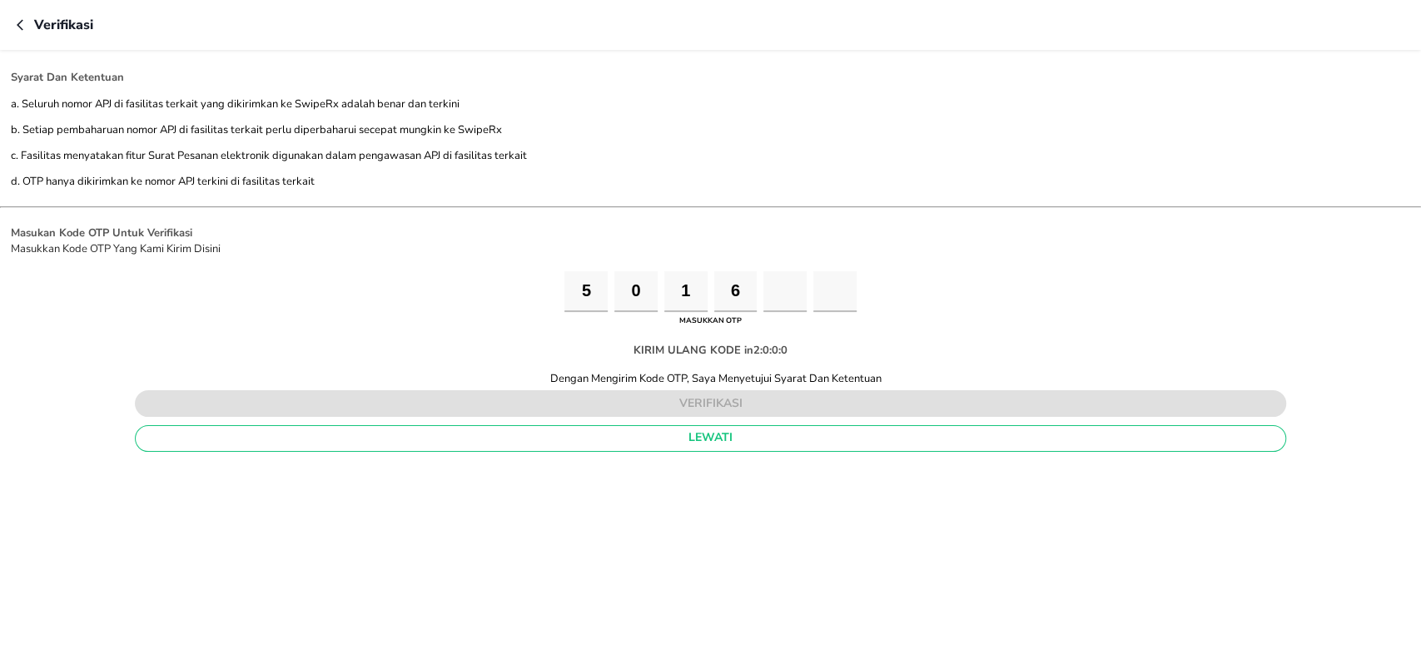
type input "0"
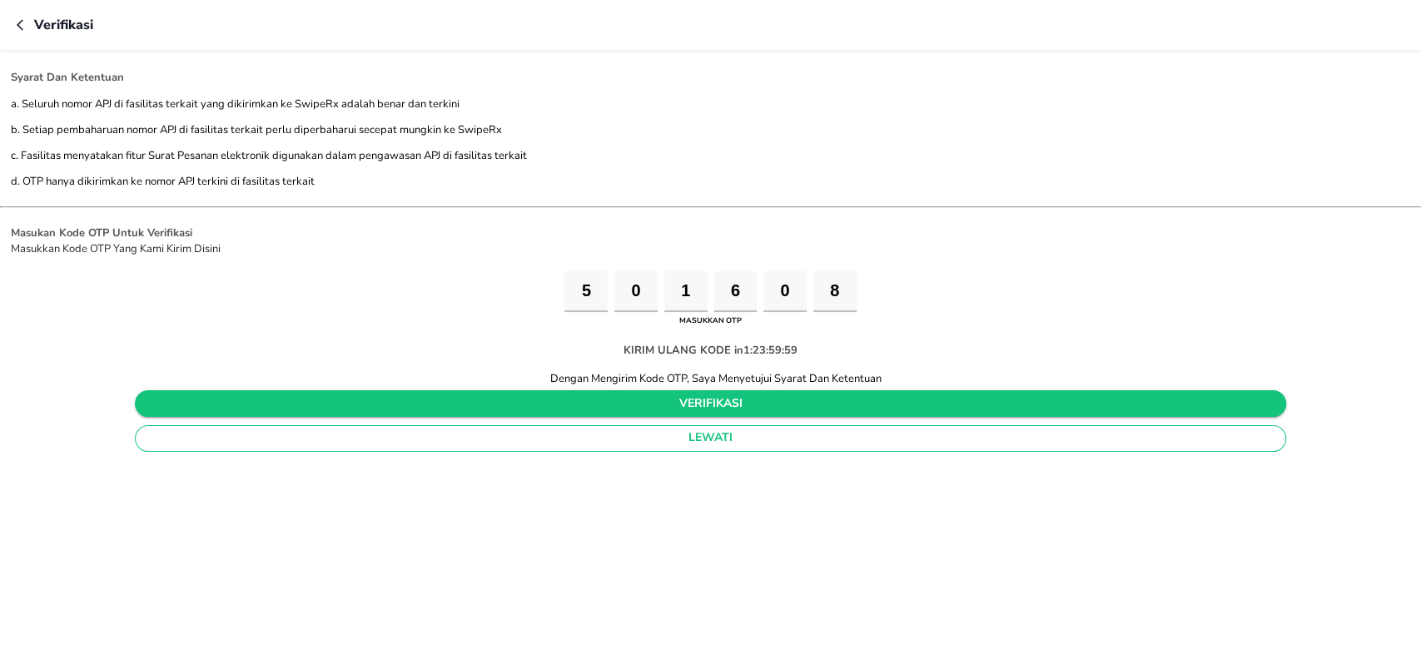
type input "8"
click at [673, 394] on span "verifikasi" at bounding box center [710, 404] width 1125 height 21
